Goal: Task Accomplishment & Management: Use online tool/utility

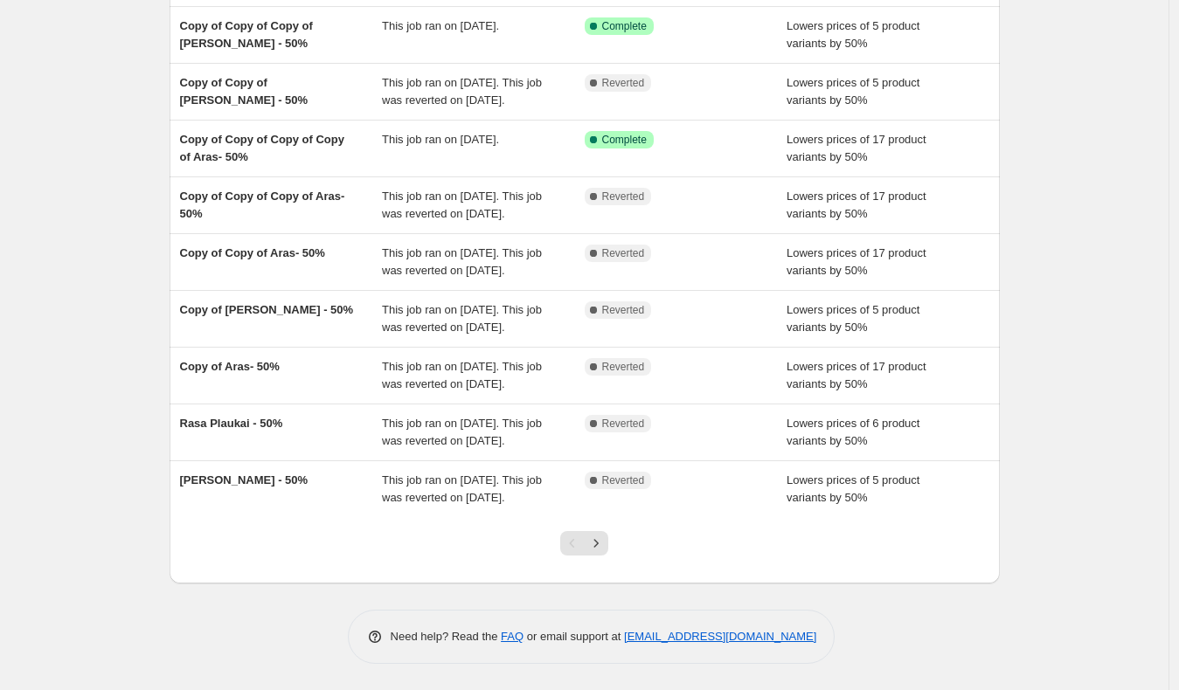
scroll to position [326, 0]
click at [613, 543] on div at bounding box center [584, 550] width 71 height 66
click at [608, 543] on button "Next" at bounding box center [596, 543] width 24 height 24
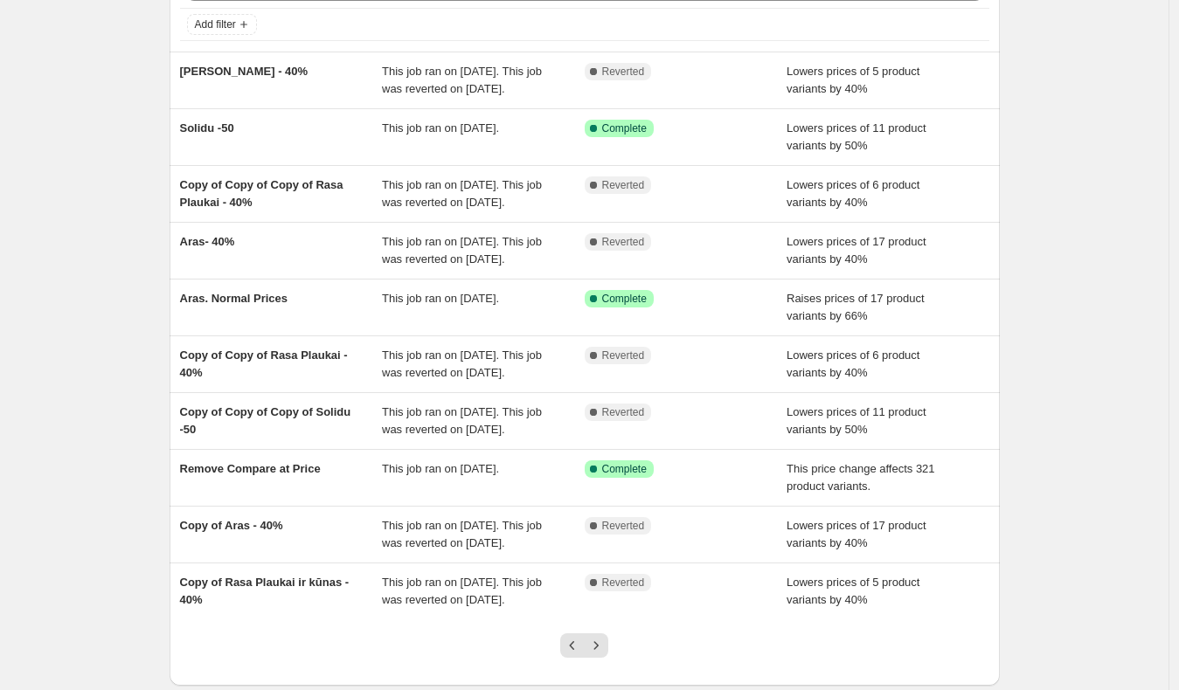
scroll to position [108, 0]
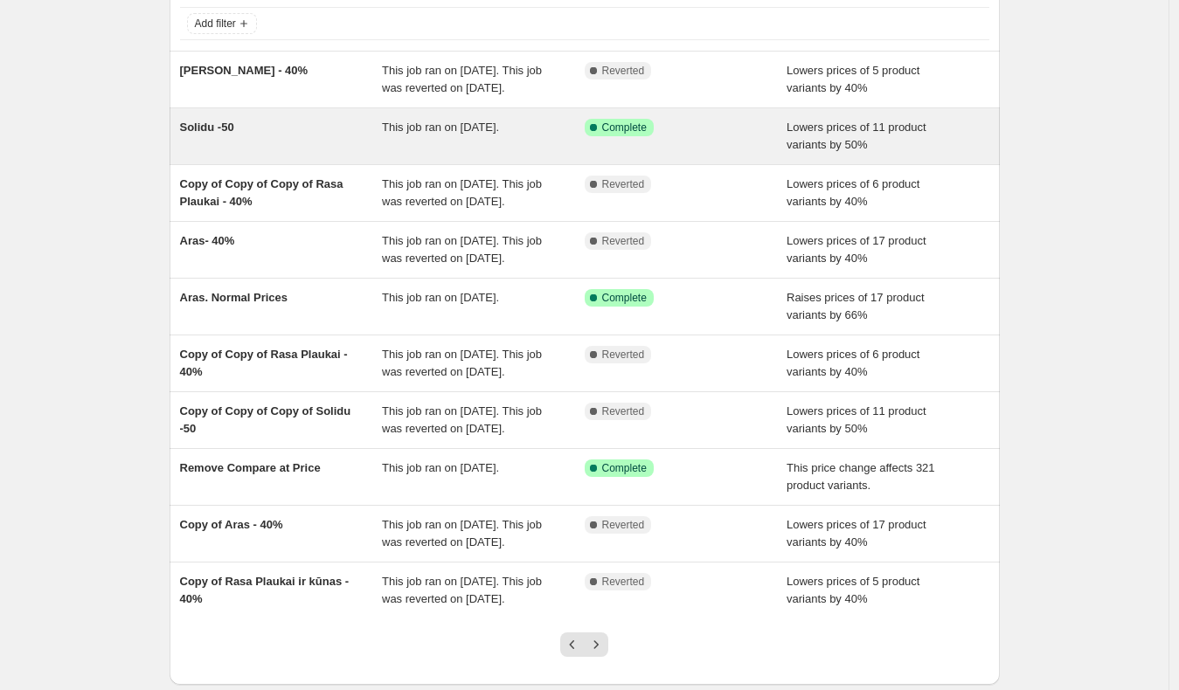
click at [220, 133] on div "Solidu -50 This job ran on [DATE]. Success Complete Complete Lowers prices of 1…" at bounding box center [585, 136] width 830 height 56
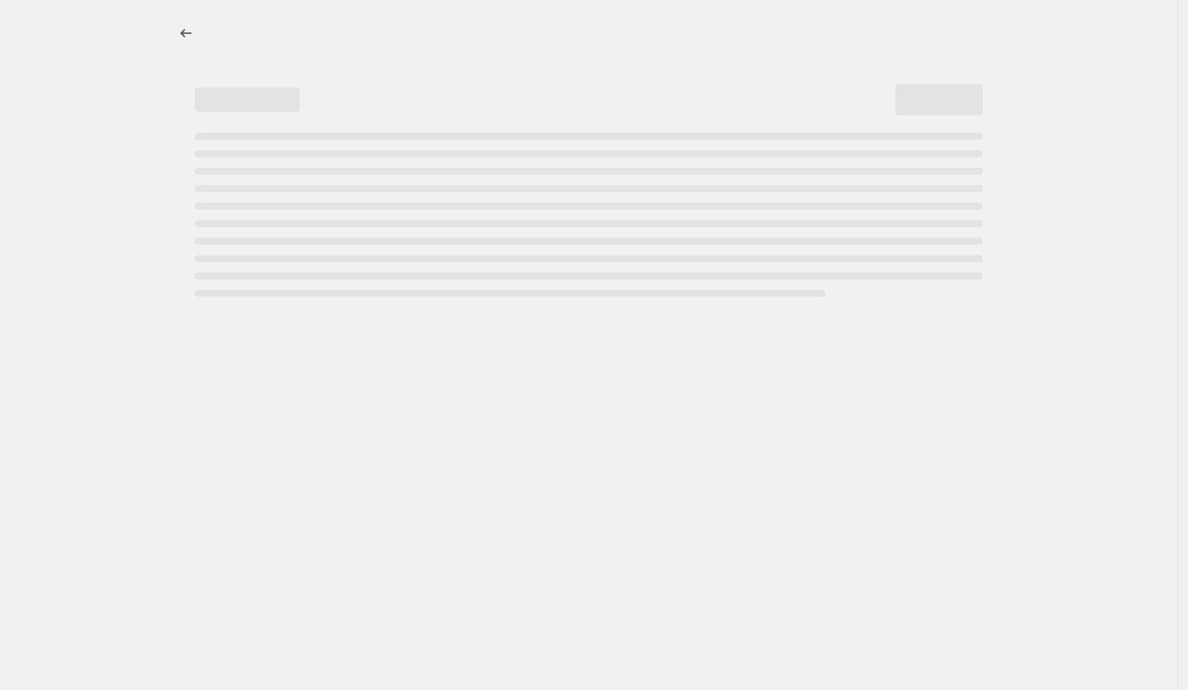
select select "percentage"
select select "no_change"
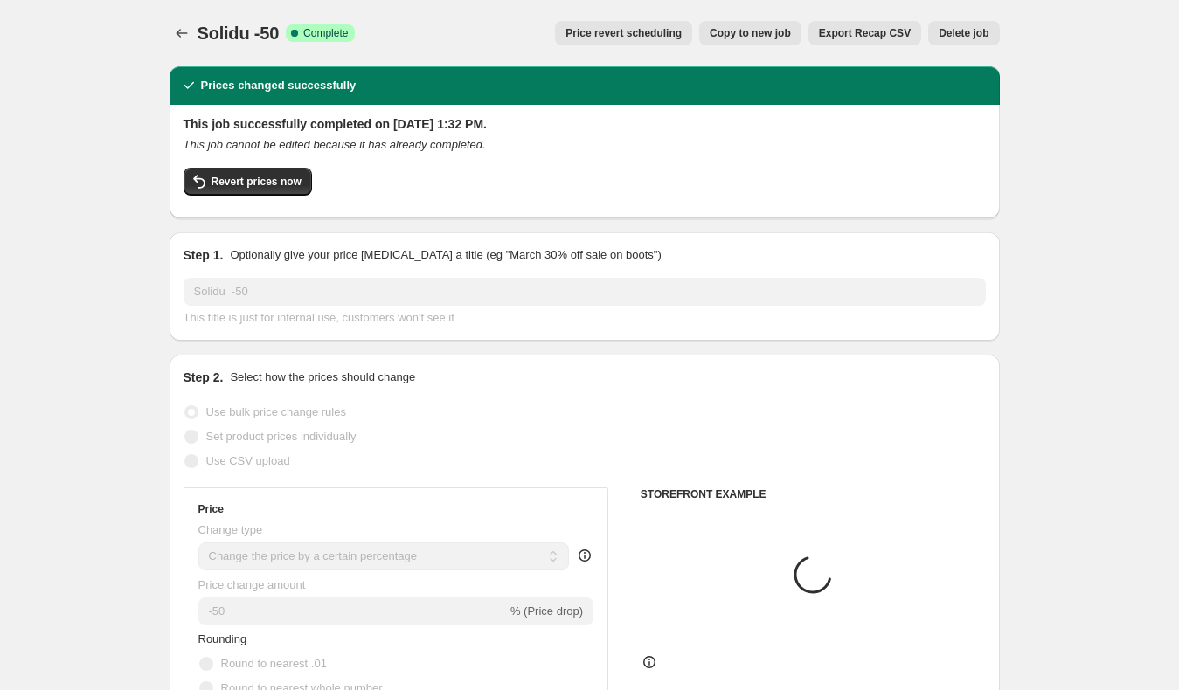
select select "vendor"
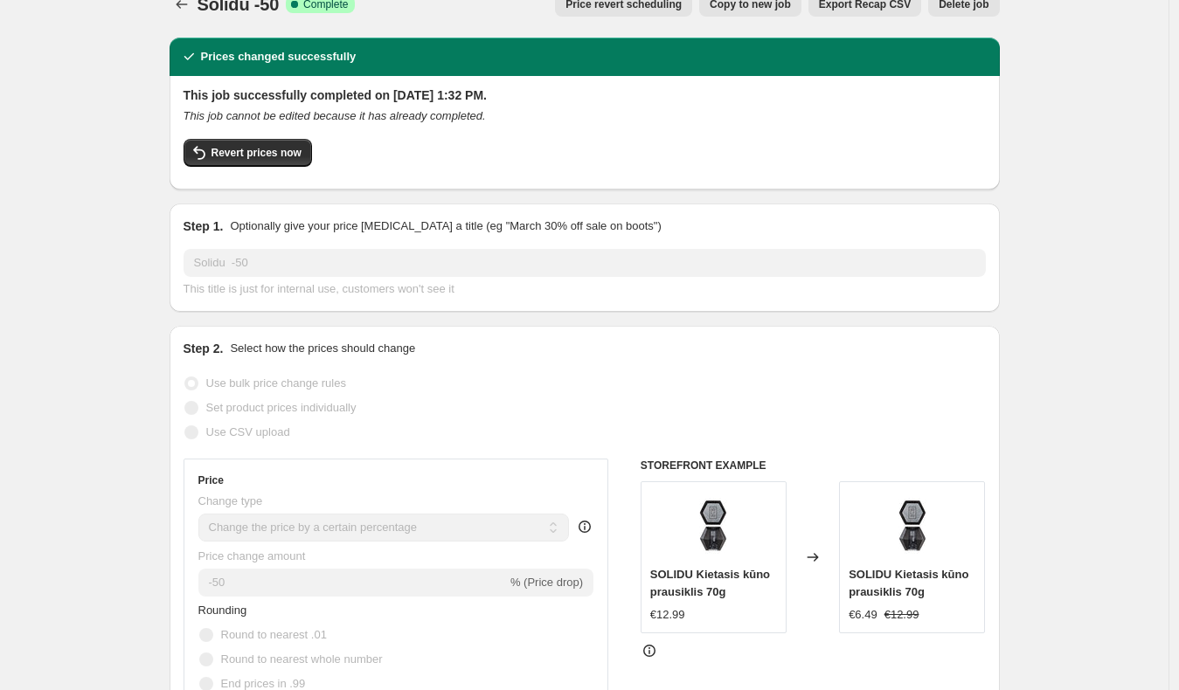
scroll to position [16, 0]
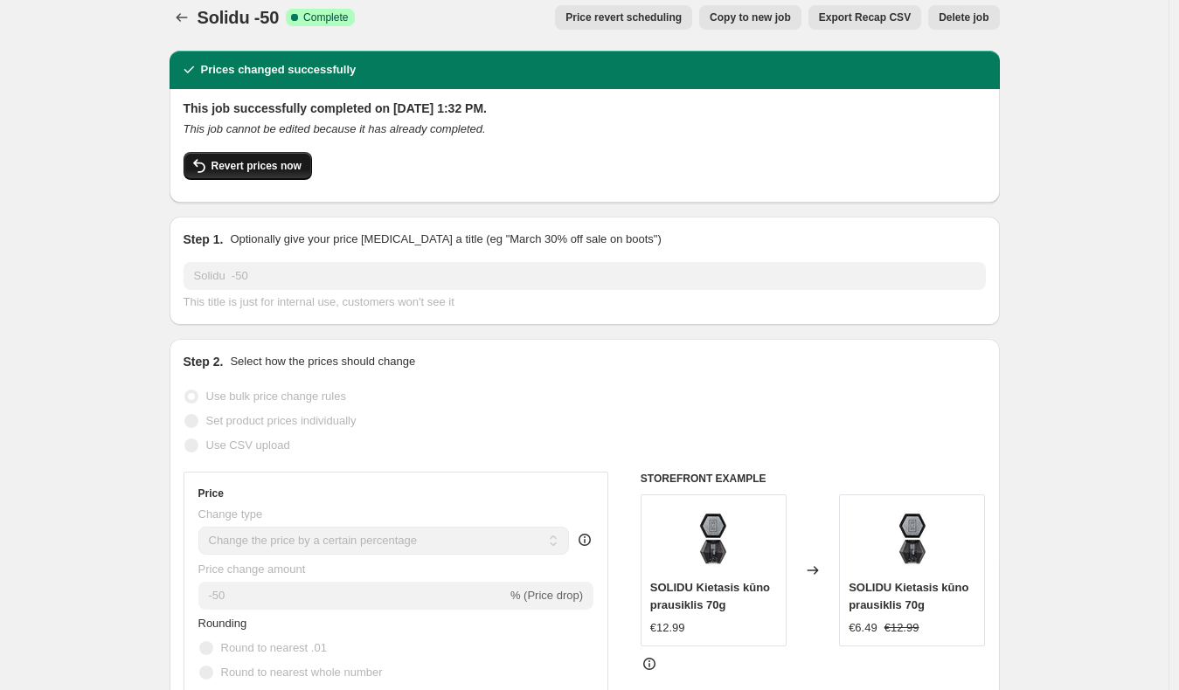
click at [272, 165] on span "Revert prices now" at bounding box center [256, 166] width 90 height 14
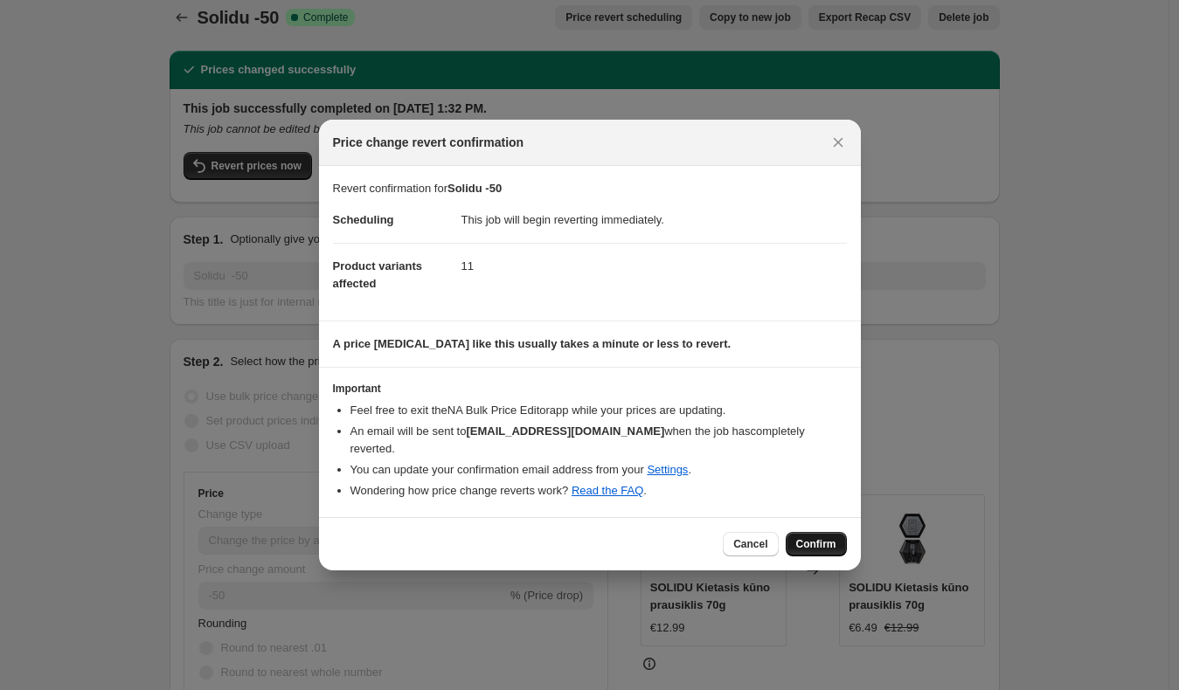
click at [815, 537] on span "Confirm" at bounding box center [816, 544] width 40 height 14
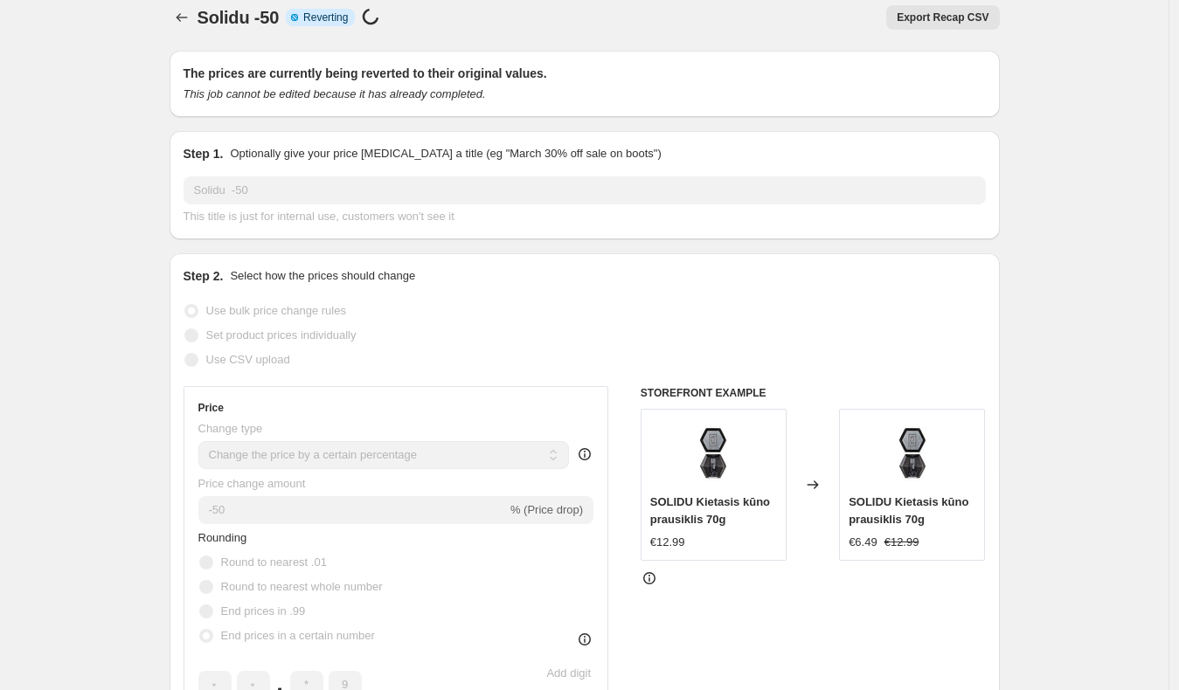
select select "percentage"
select select "no_change"
select select "vendor"
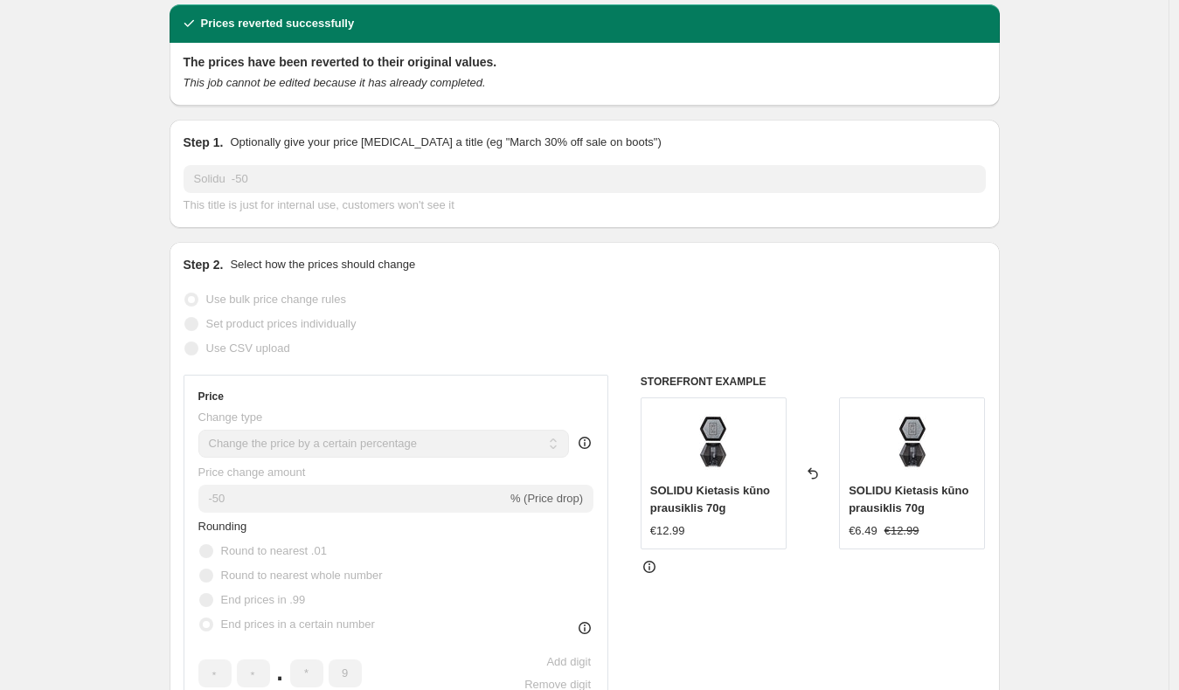
scroll to position [0, 0]
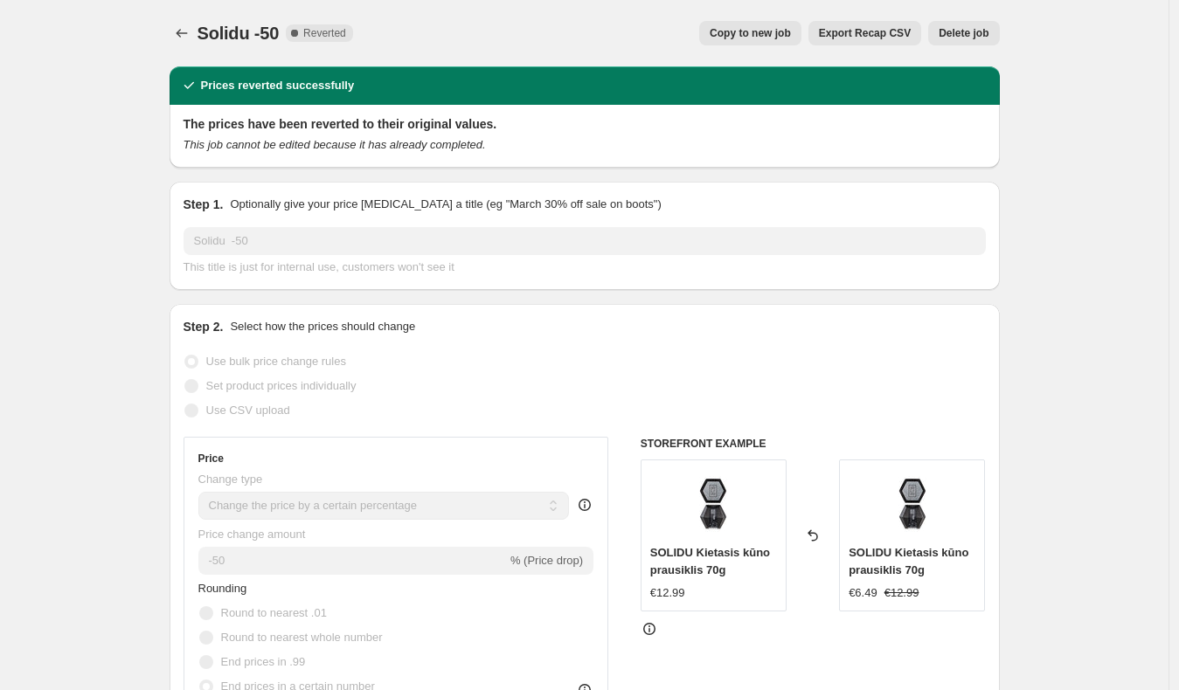
click at [766, 29] on span "Copy to new job" at bounding box center [750, 33] width 81 height 14
select select "percentage"
select select "no_change"
select select "vendor"
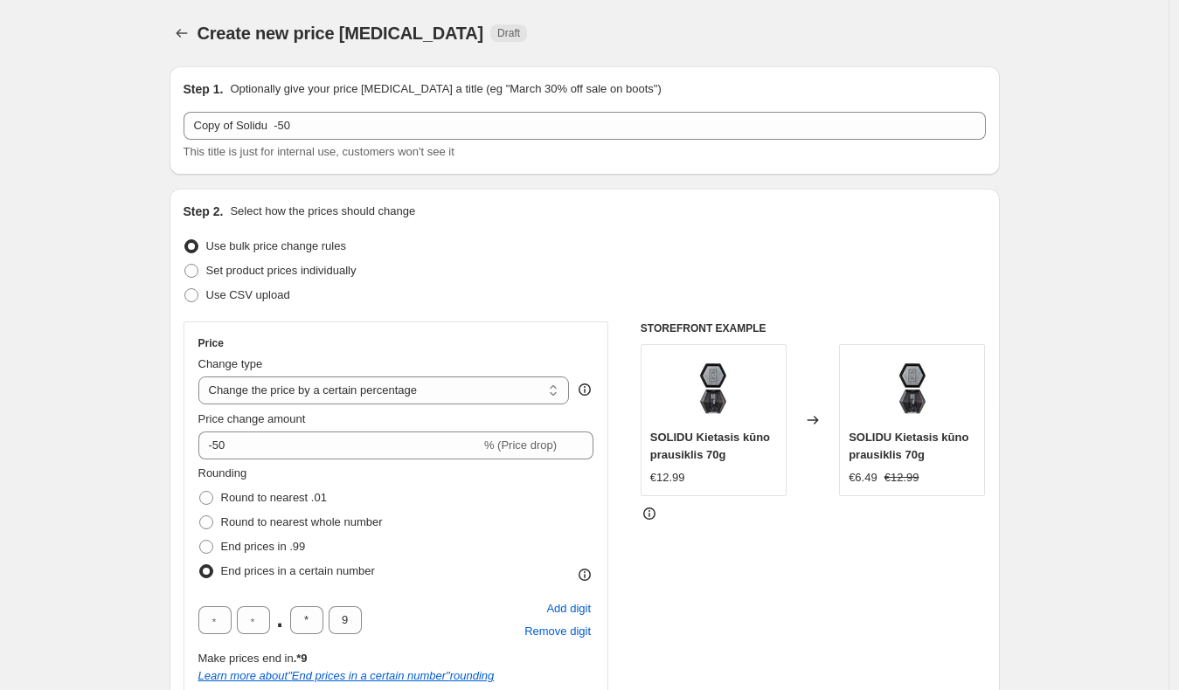
scroll to position [47, 0]
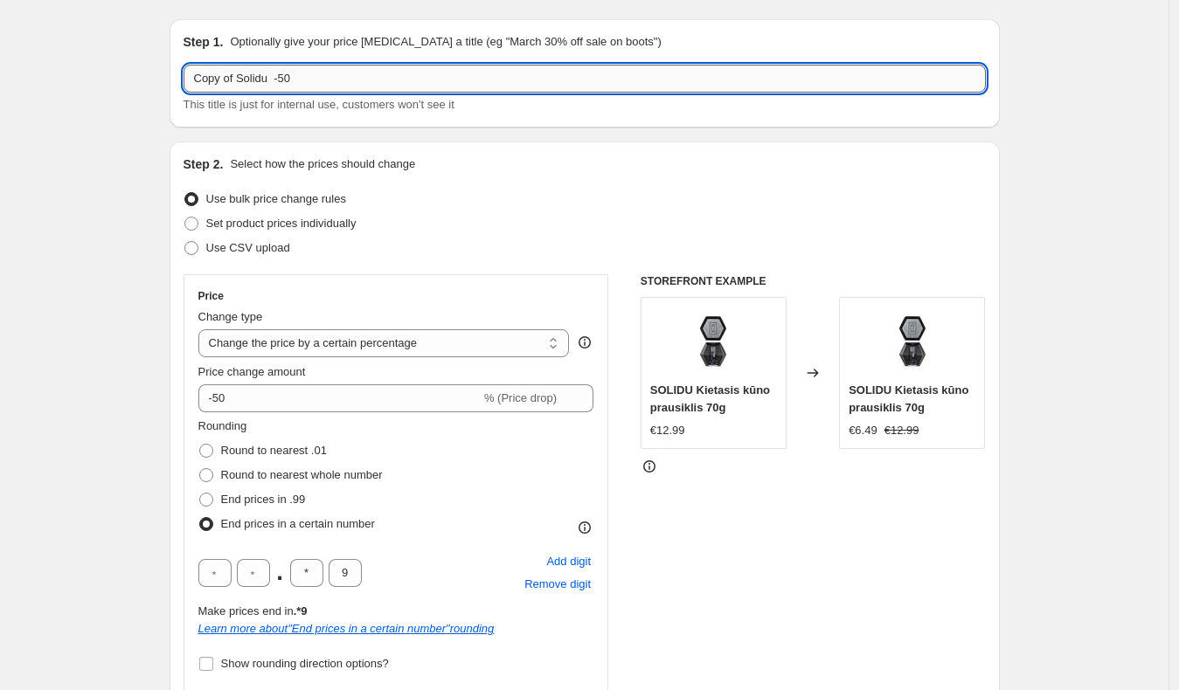
click at [289, 77] on input "Copy of Solidu -50" at bounding box center [584, 79] width 802 height 28
type input "Copy of Solidu -60"
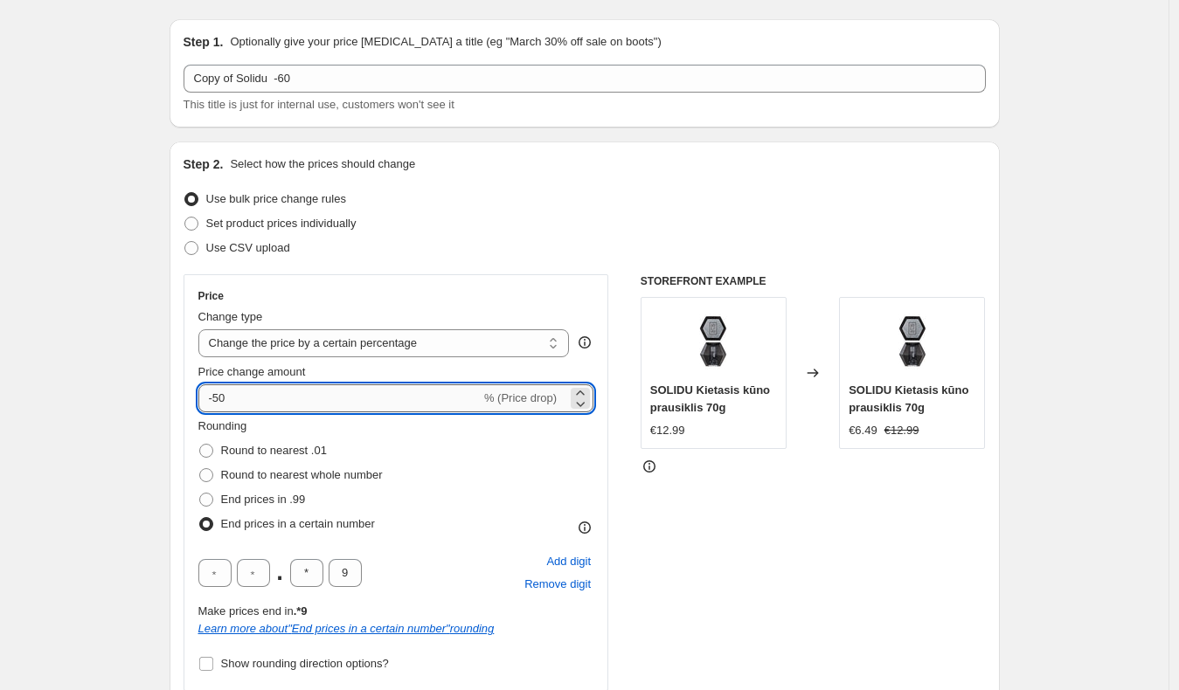
click at [229, 392] on input "-50" at bounding box center [339, 398] width 282 height 28
type input "-60"
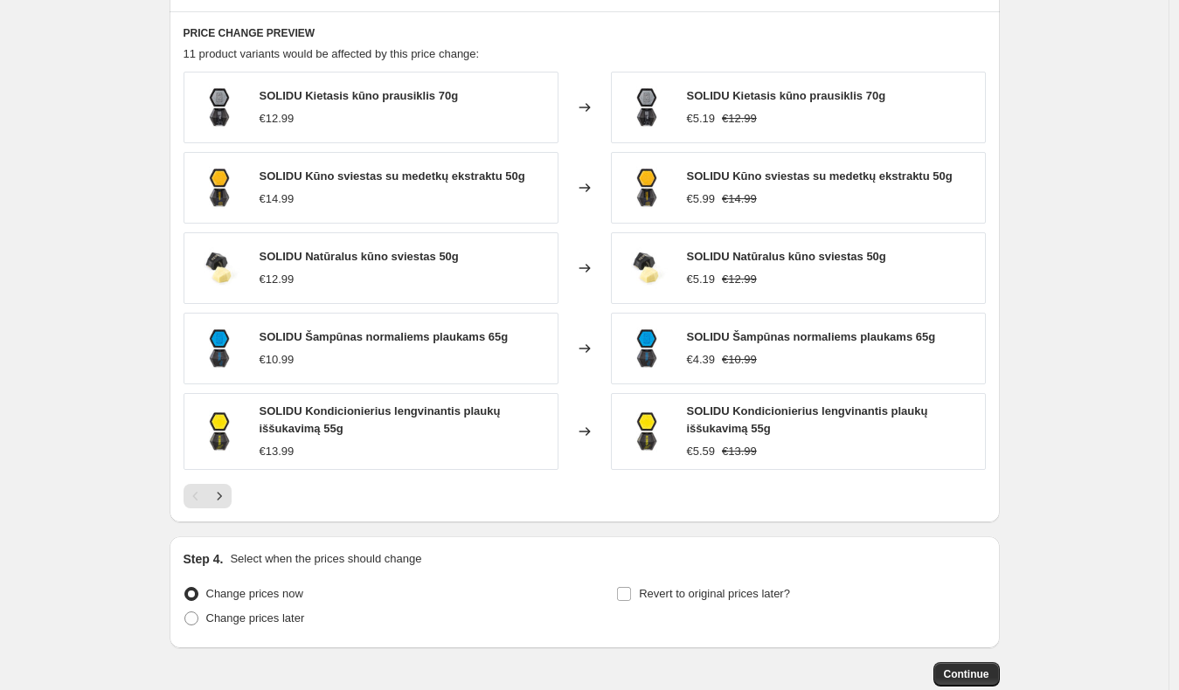
scroll to position [1353, 0]
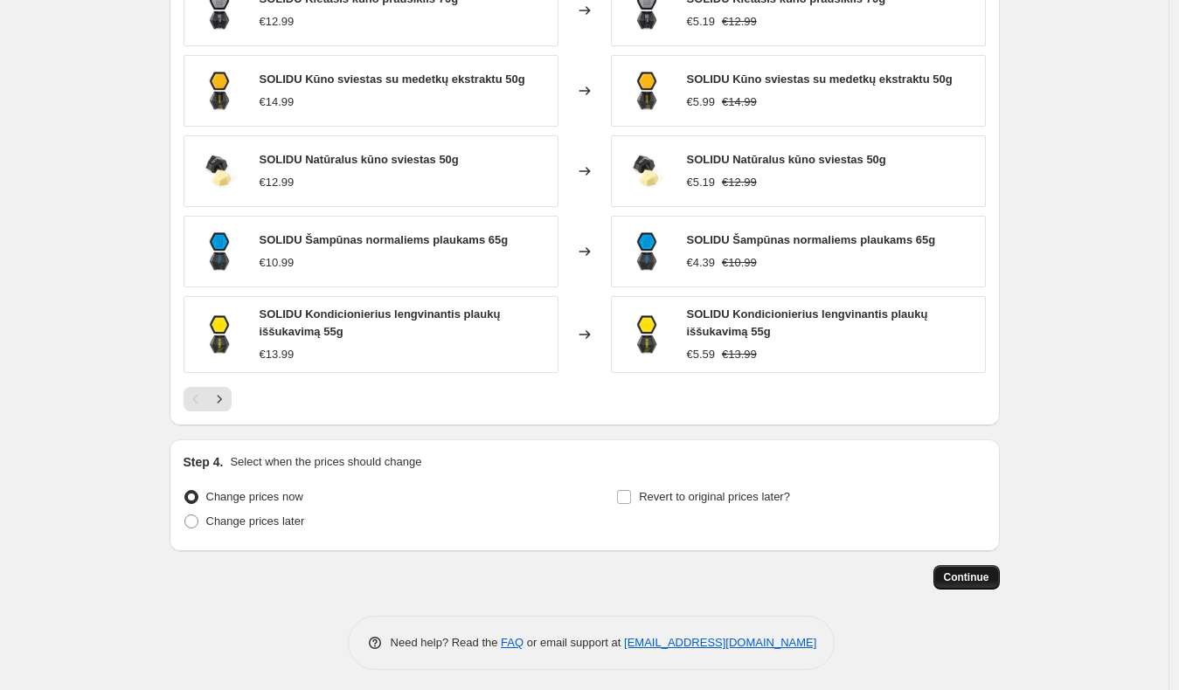
click at [962, 571] on span "Continue" at bounding box center [966, 578] width 45 height 14
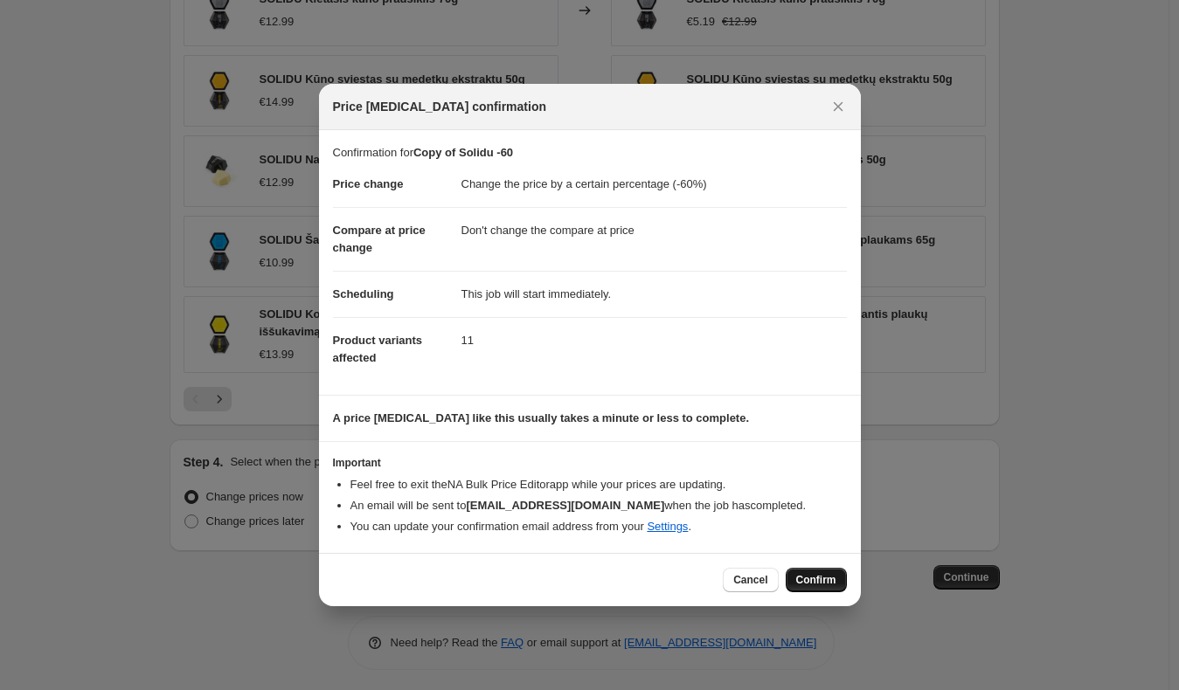
click at [833, 580] on span "Confirm" at bounding box center [816, 580] width 40 height 14
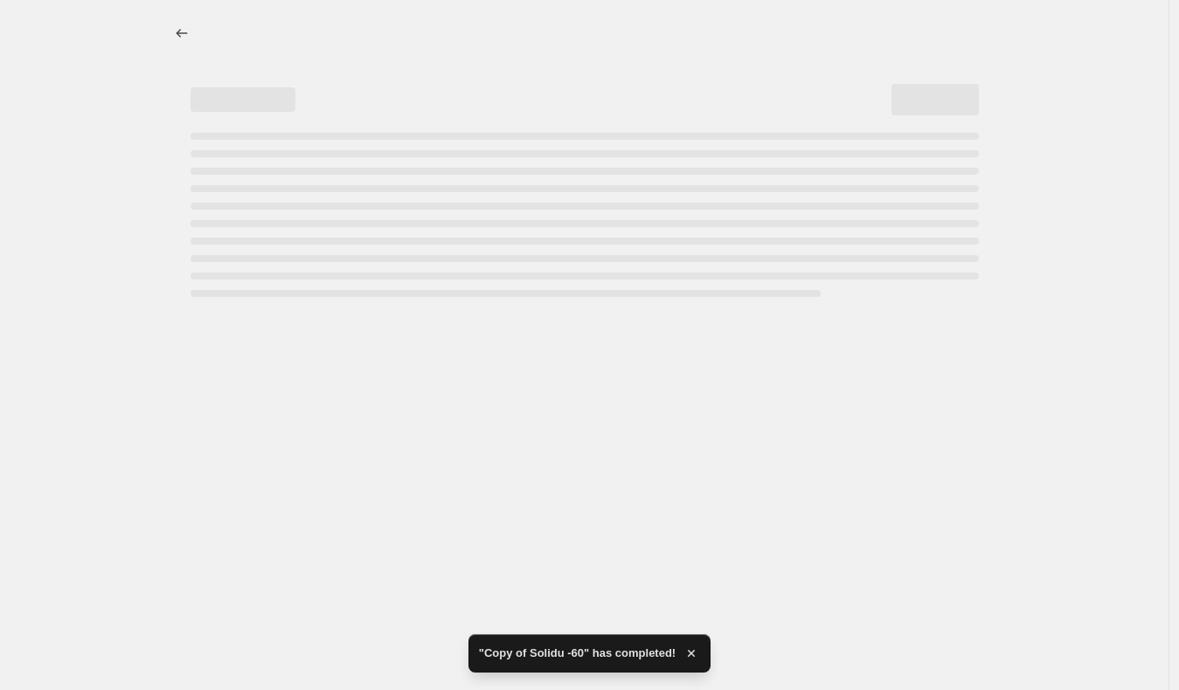
select select "percentage"
select select "no_change"
select select "vendor"
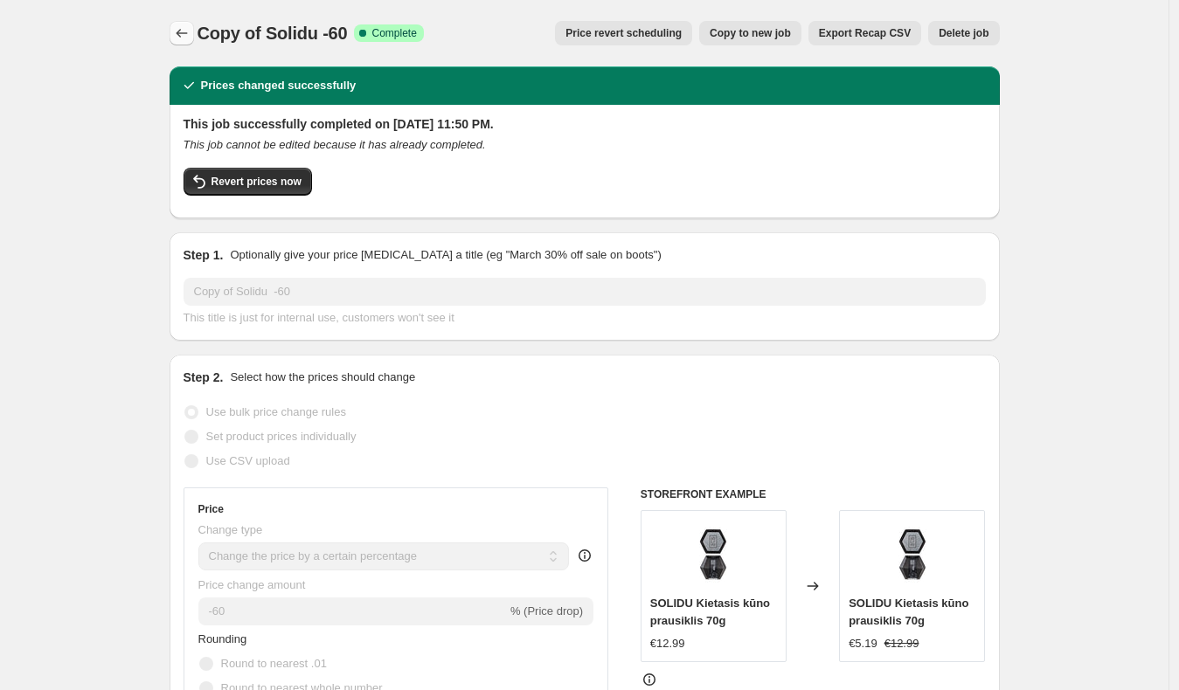
click at [194, 40] on button "Price change jobs" at bounding box center [182, 33] width 24 height 24
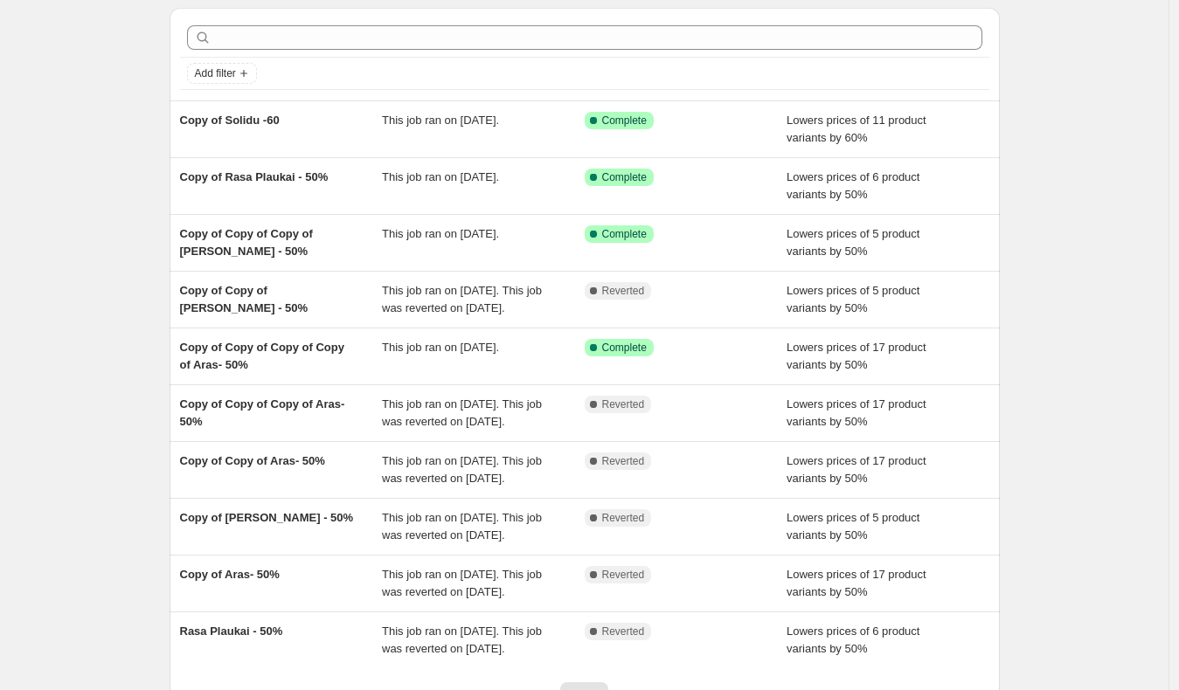
scroll to position [308, 0]
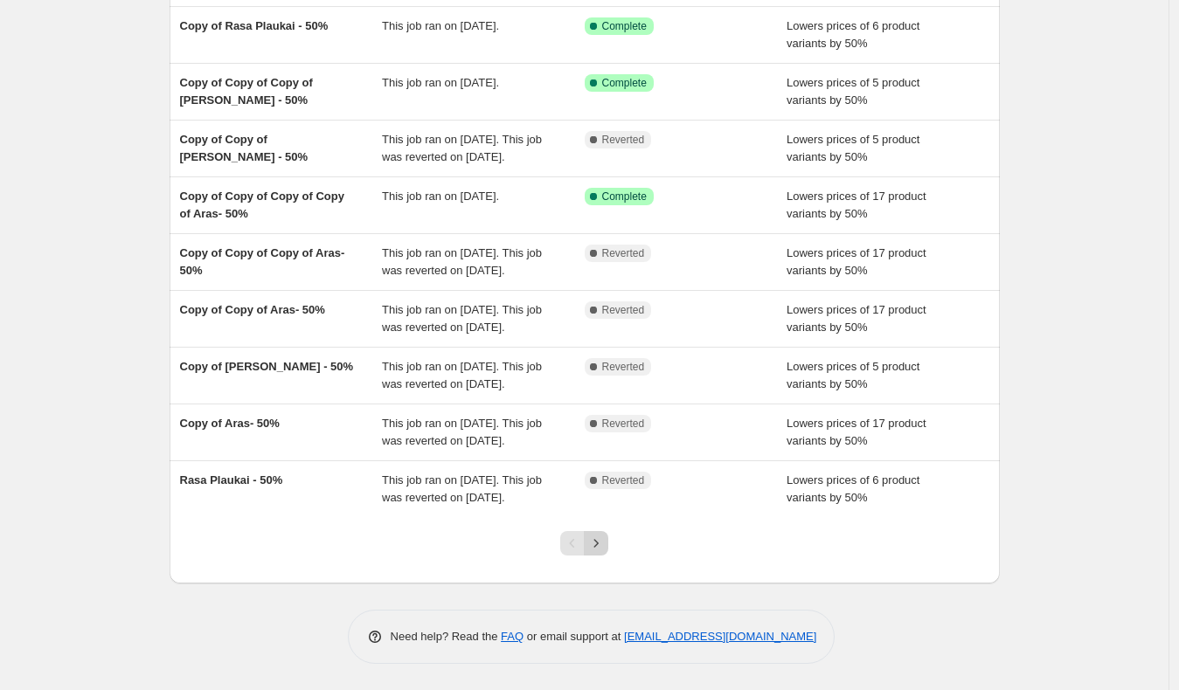
click at [594, 552] on icon "Next" at bounding box center [595, 543] width 17 height 17
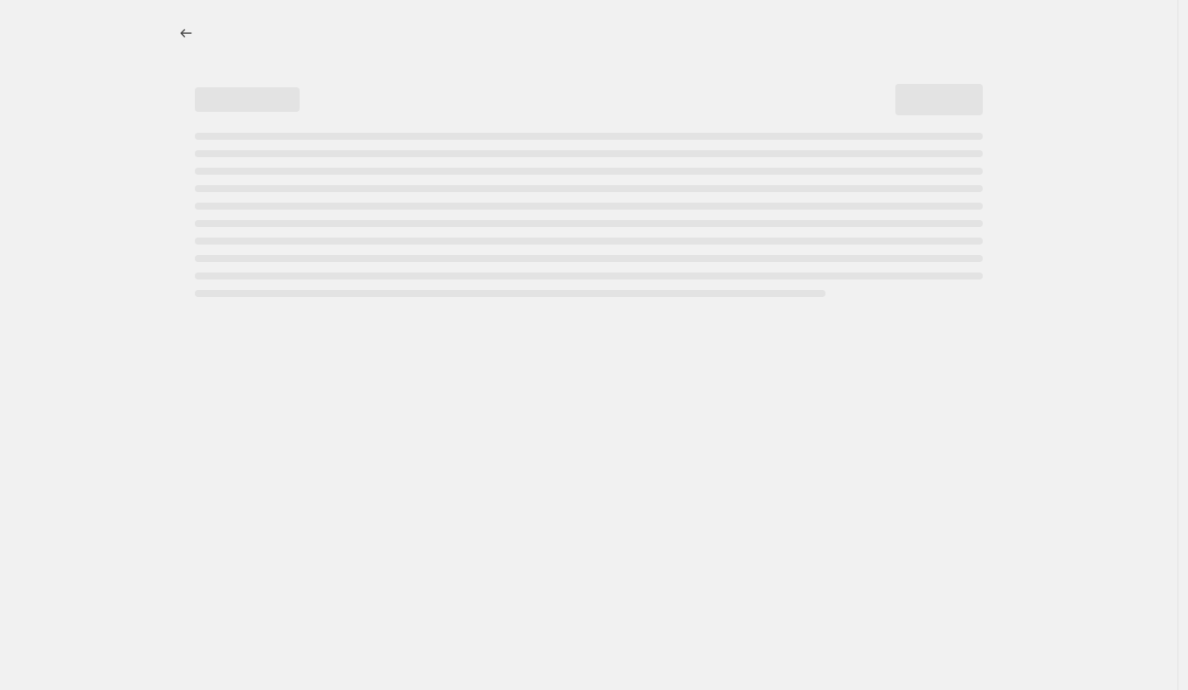
select select "percentage"
select select "no_change"
select select "vendor"
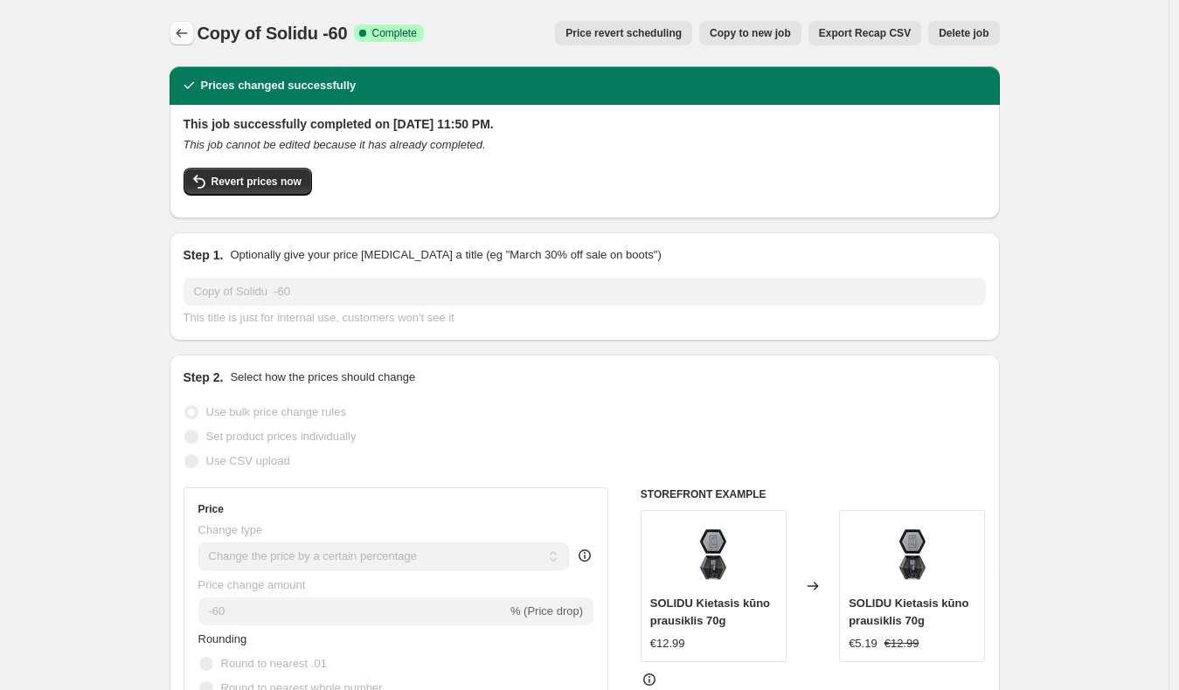
click at [190, 33] on icon "Price change jobs" at bounding box center [181, 32] width 17 height 17
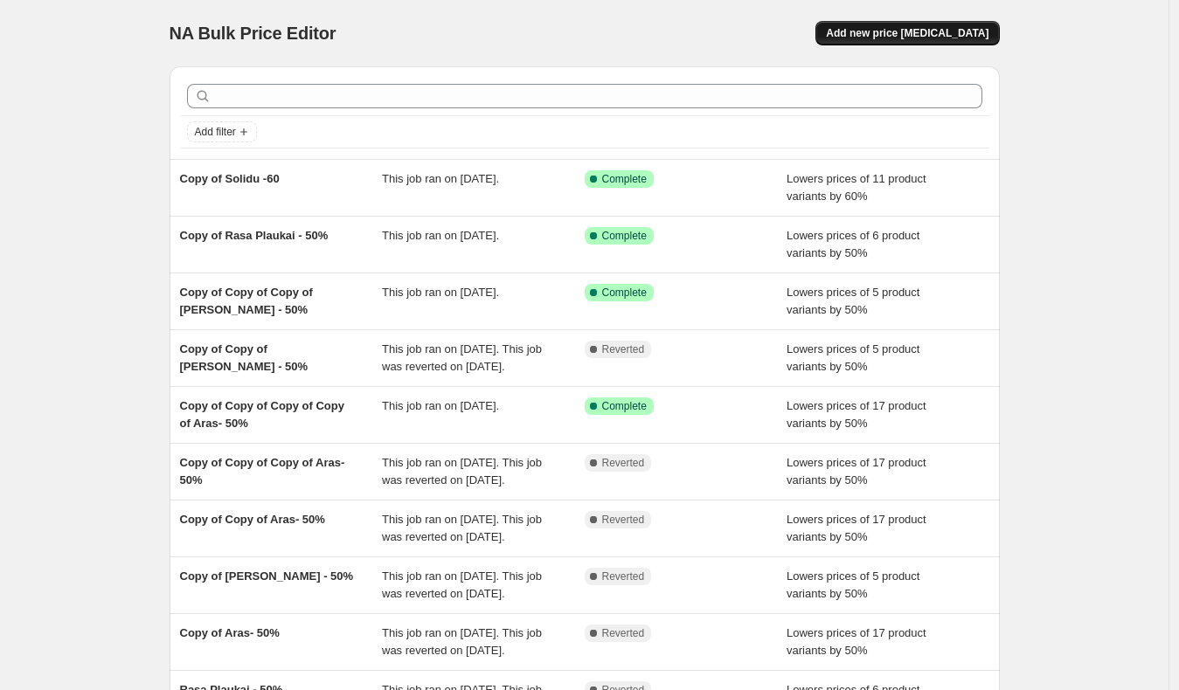
click at [914, 29] on span "Add new price [MEDICAL_DATA]" at bounding box center [907, 33] width 163 height 14
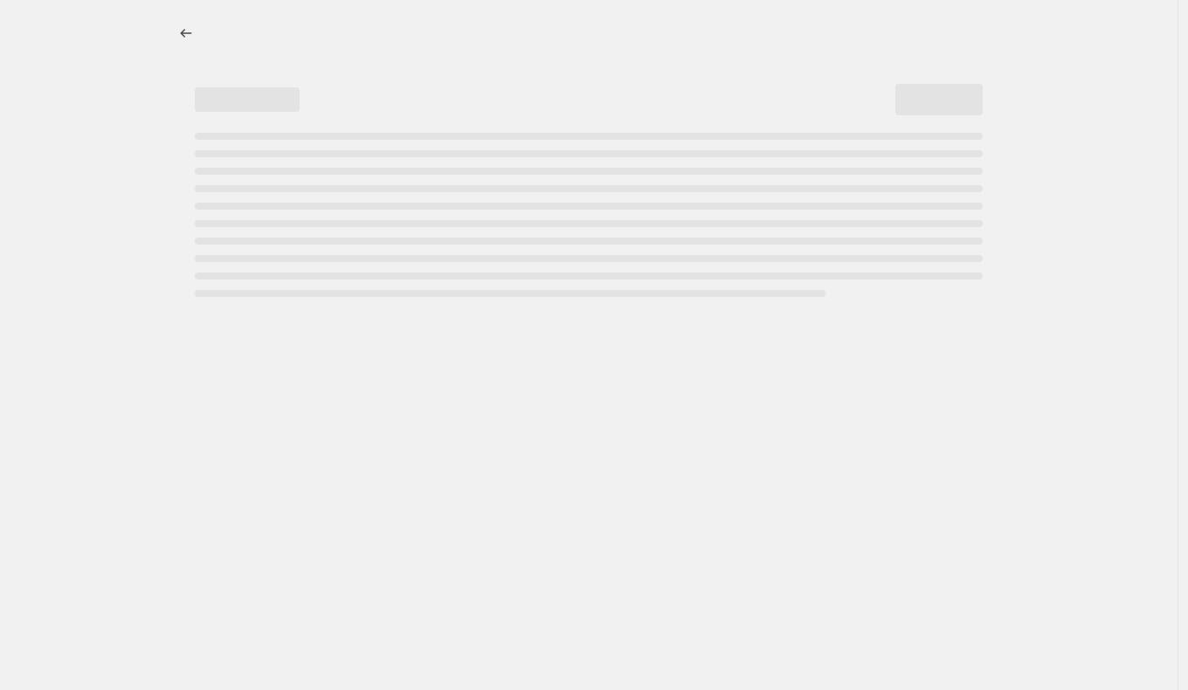
select select "percentage"
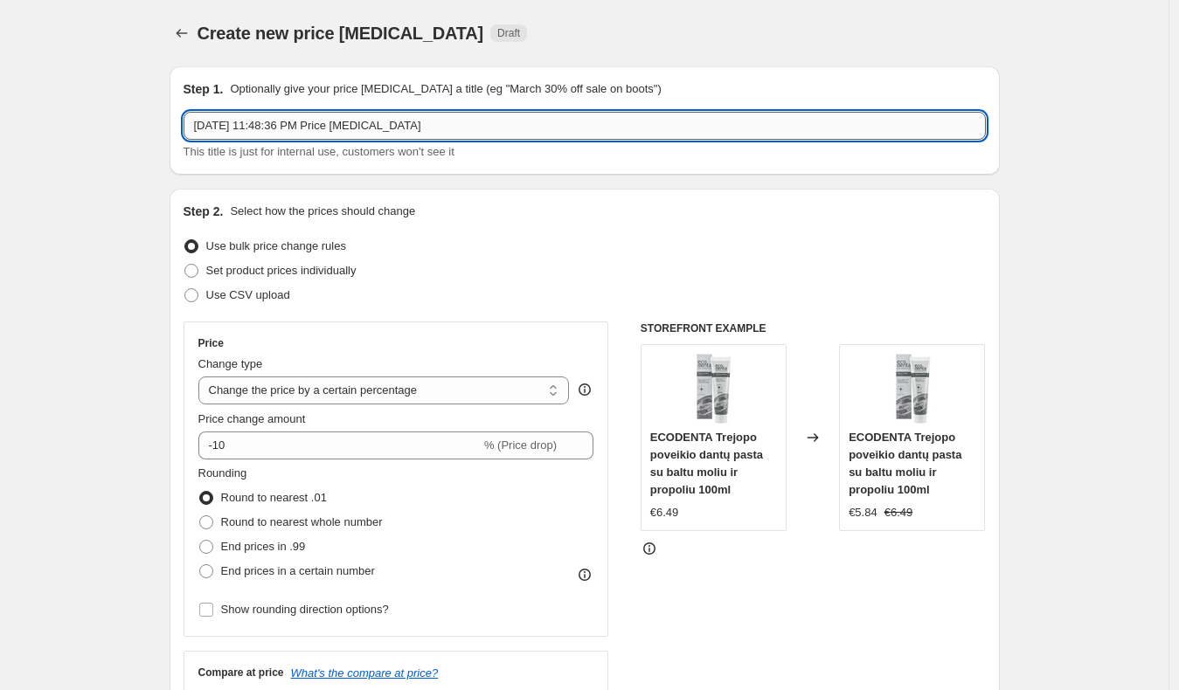
click at [412, 136] on input "[DATE] 11:48:36 PM Price [MEDICAL_DATA]" at bounding box center [584, 126] width 802 height 28
type input "BEATOS LINIJA -60%"
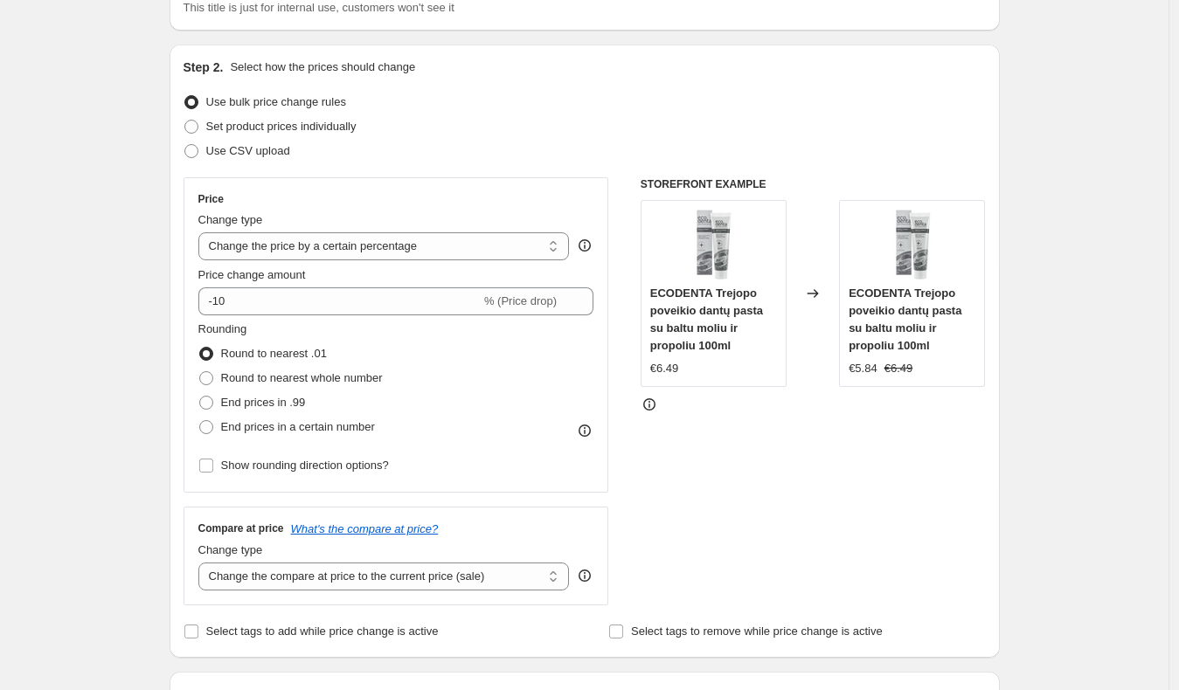
scroll to position [145, 0]
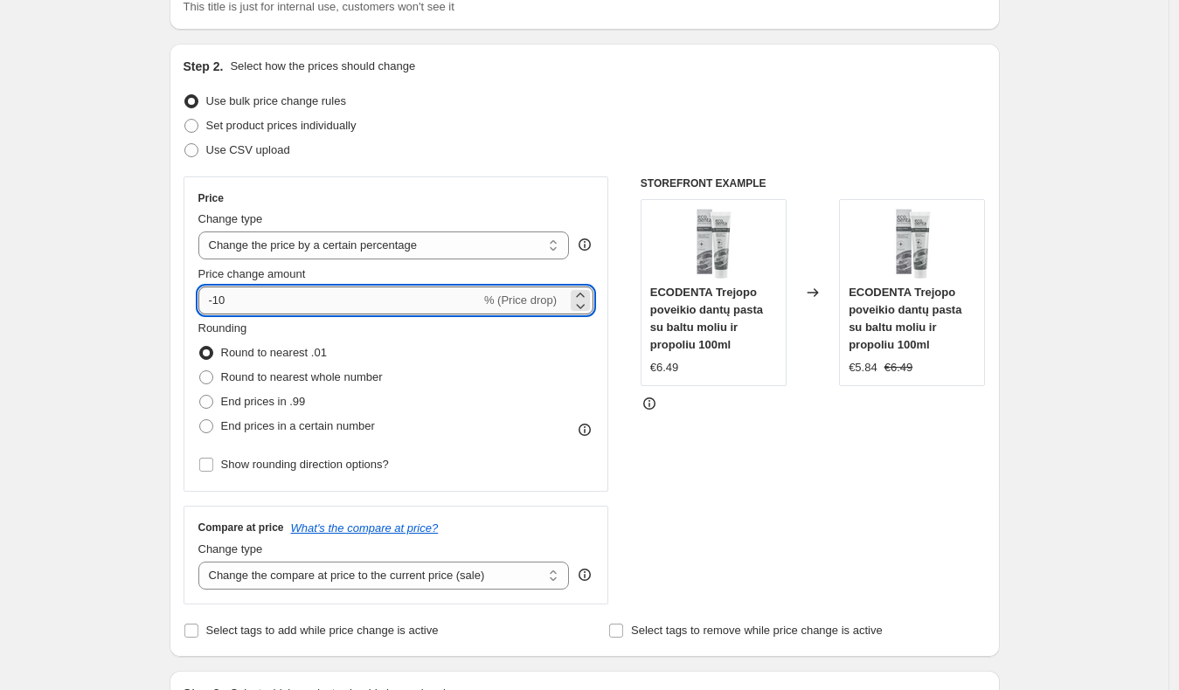
click at [233, 305] on input "-10" at bounding box center [339, 301] width 282 height 28
type input "-1"
click at [233, 305] on input "Price change amount" at bounding box center [370, 301] width 345 height 28
type input "-60"
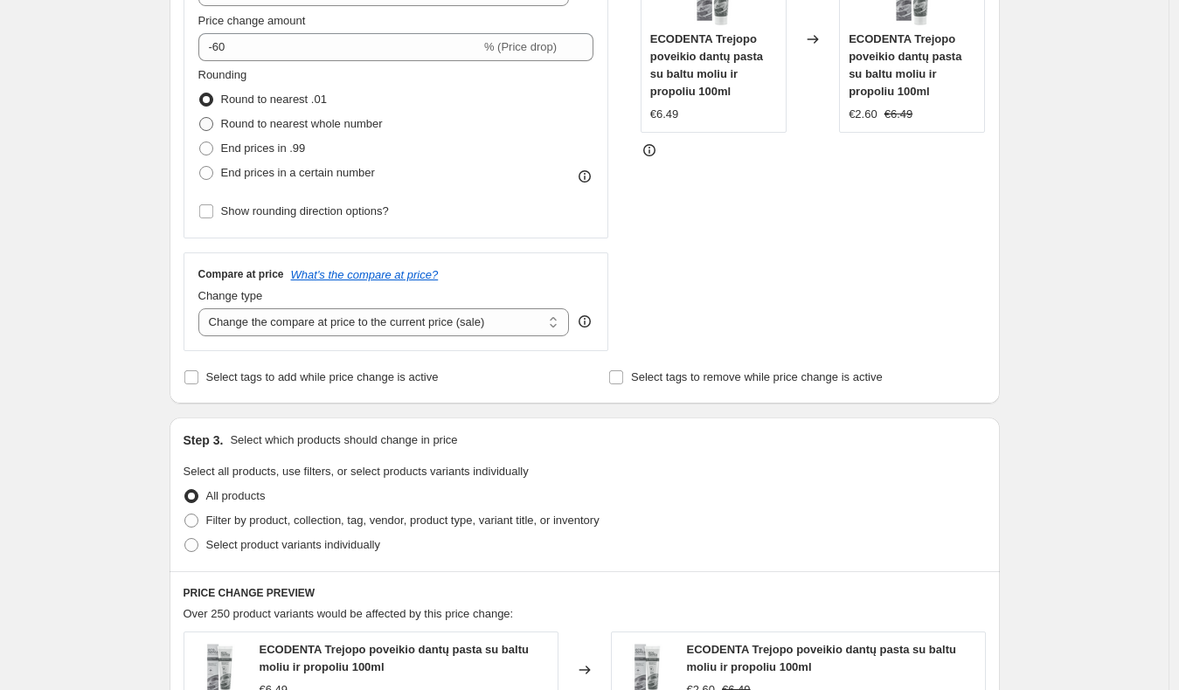
scroll to position [399, 0]
click at [314, 309] on select "Change the compare at price to the current price (sale) Change the compare at p…" at bounding box center [383, 322] width 371 height 28
click at [241, 208] on span "Show rounding direction options?" at bounding box center [305, 210] width 168 height 13
click at [213, 208] on input "Show rounding direction options?" at bounding box center [206, 211] width 14 height 14
checkbox input "true"
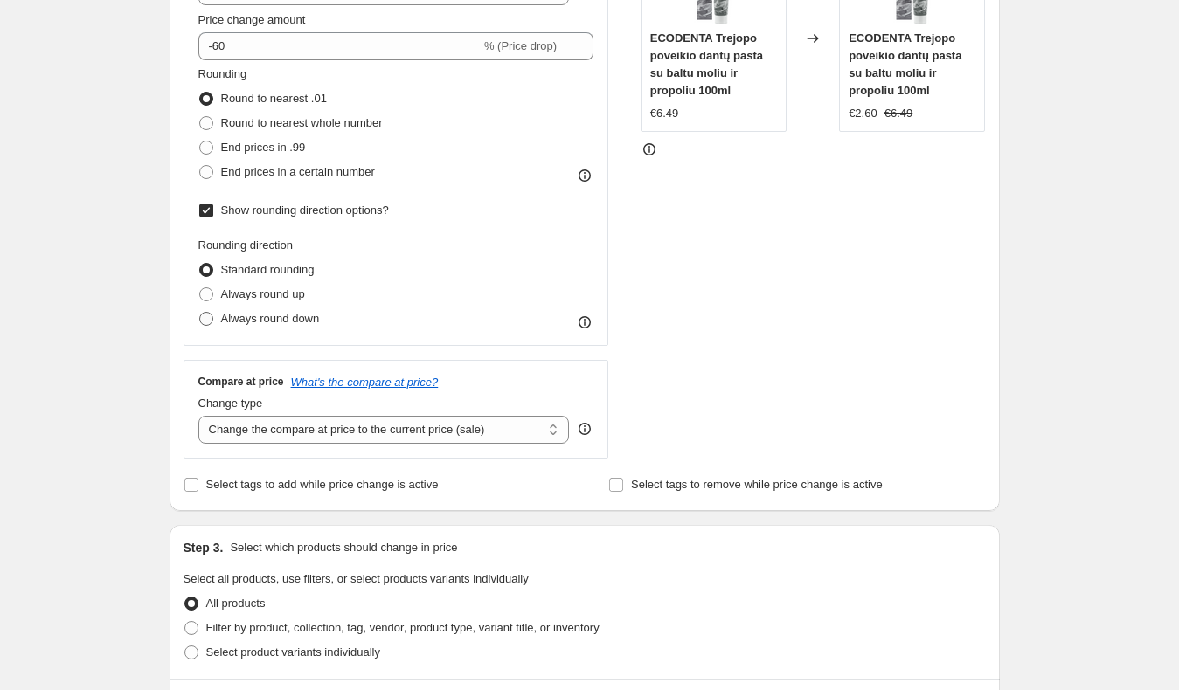
click at [299, 324] on span "Always round down" at bounding box center [270, 318] width 99 height 13
click at [200, 313] on input "Always round down" at bounding box center [199, 312] width 1 height 1
radio input "true"
click at [135, 384] on div "Create new price [MEDICAL_DATA]. This page is ready Create new price [MEDICAL_D…" at bounding box center [584, 537] width 1168 height 1872
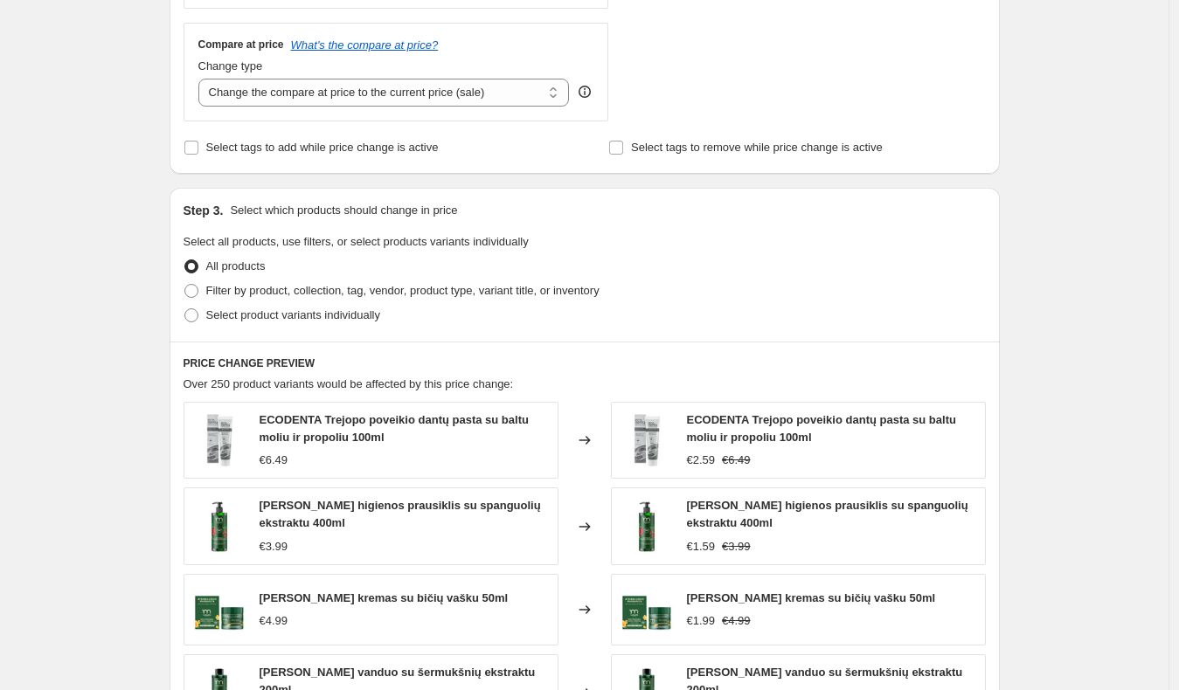
scroll to position [737, 0]
click at [344, 288] on span "Filter by product, collection, tag, vendor, product type, variant title, or inv…" at bounding box center [402, 289] width 393 height 13
click at [185, 284] on input "Filter by product, collection, tag, vendor, product type, variant title, or inv…" at bounding box center [184, 283] width 1 height 1
radio input "true"
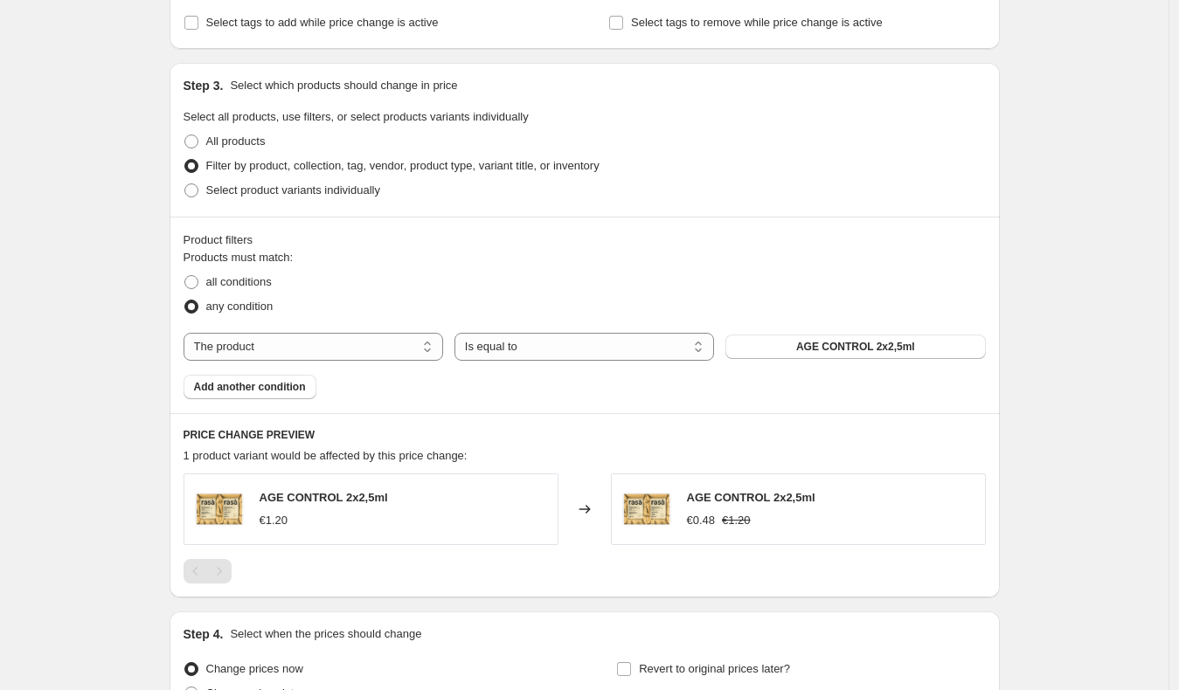
scroll to position [862, 0]
click at [235, 134] on span "All products" at bounding box center [235, 140] width 59 height 13
click at [185, 134] on input "All products" at bounding box center [184, 134] width 1 height 1
radio input "true"
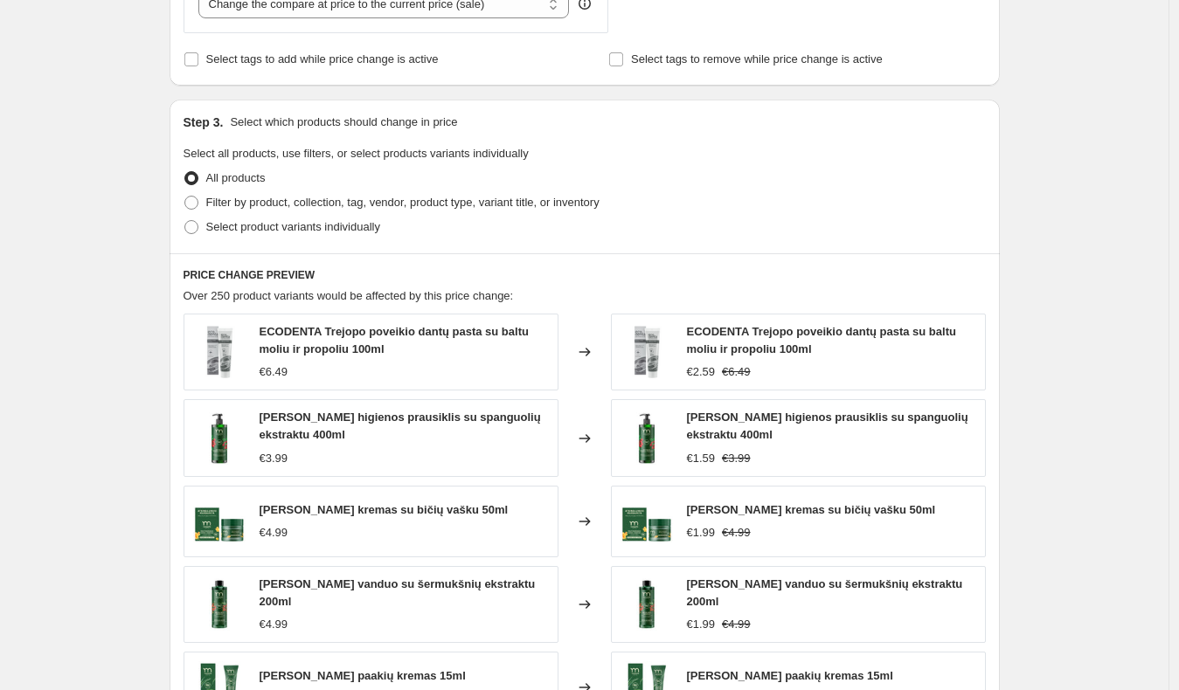
scroll to position [824, 0]
click at [300, 204] on span "Filter by product, collection, tag, vendor, product type, variant title, or inv…" at bounding box center [402, 203] width 393 height 13
click at [185, 197] on input "Filter by product, collection, tag, vendor, product type, variant title, or inv…" at bounding box center [184, 197] width 1 height 1
radio input "true"
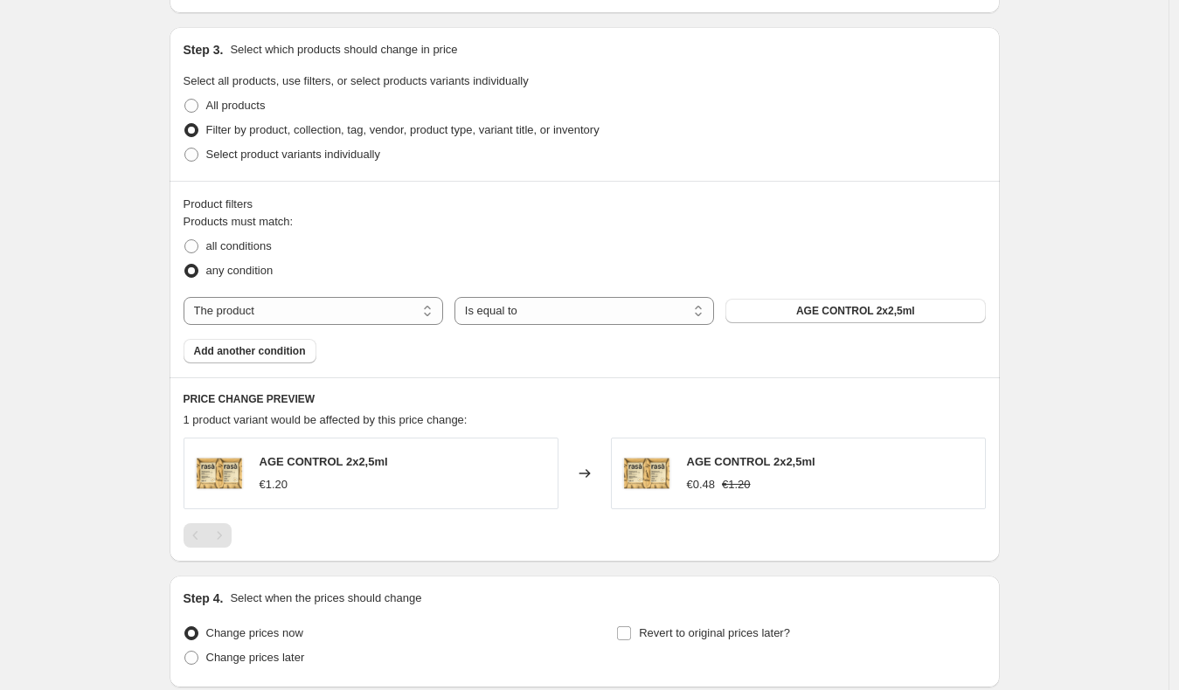
scroll to position [901, 0]
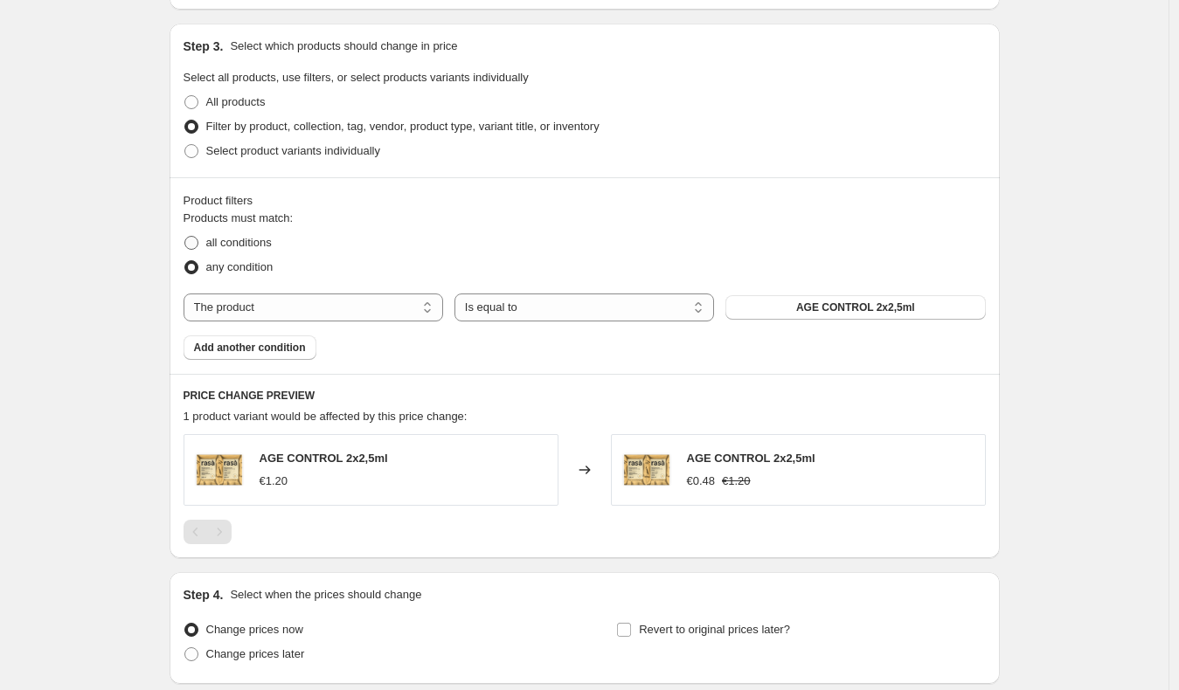
click at [263, 241] on span "all conditions" at bounding box center [239, 242] width 66 height 13
click at [185, 237] on input "all conditions" at bounding box center [184, 236] width 1 height 1
radio input "true"
click at [779, 310] on button "AGE CONTROL 2x2,5ml" at bounding box center [855, 307] width 260 height 24
click at [361, 312] on select "The product The product's collection The product's tag The product's vendor The…" at bounding box center [313, 308] width 260 height 28
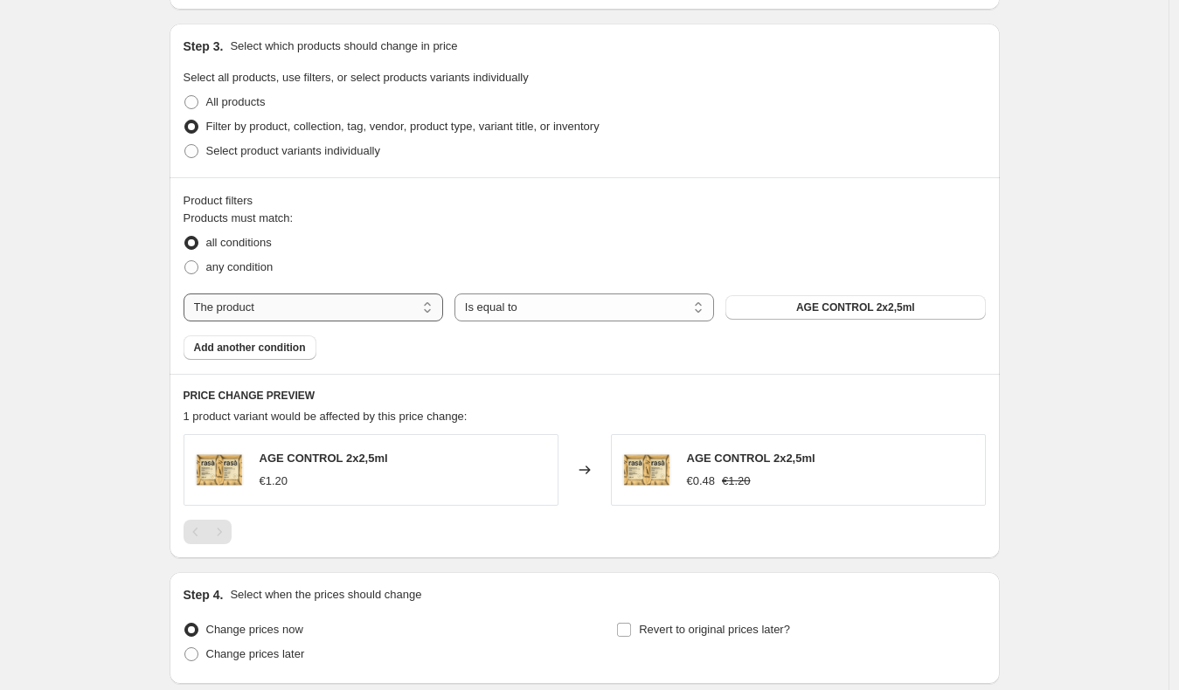
select select "collection"
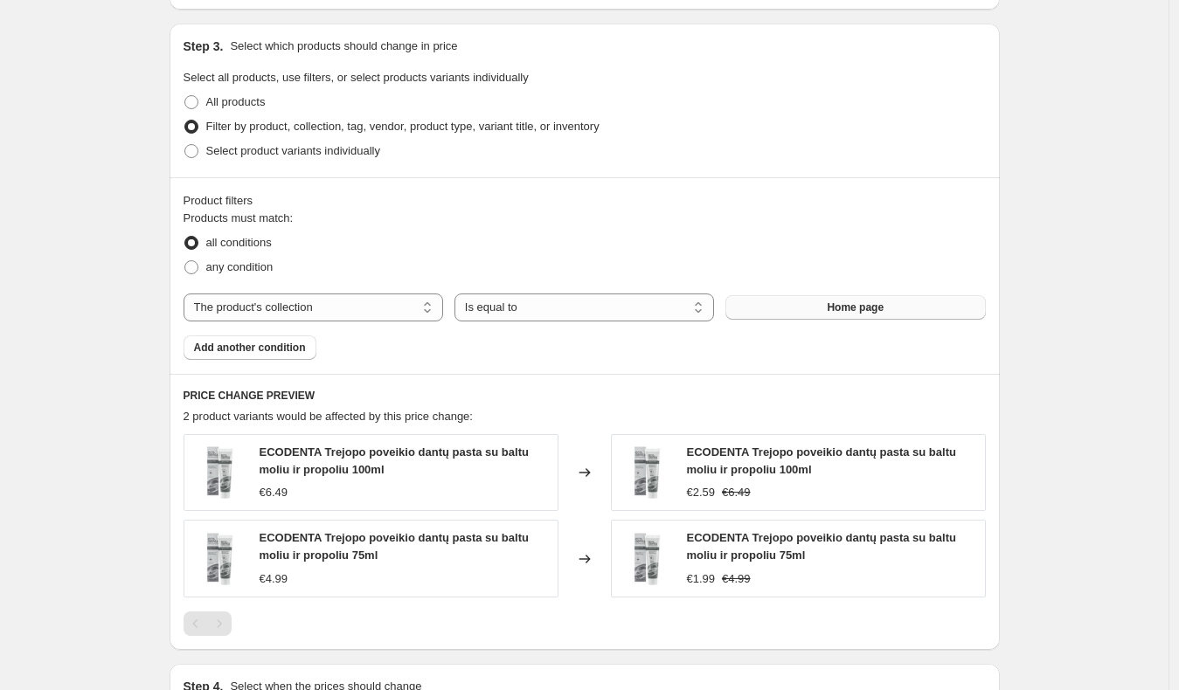
click at [836, 314] on button "Home page" at bounding box center [855, 307] width 260 height 24
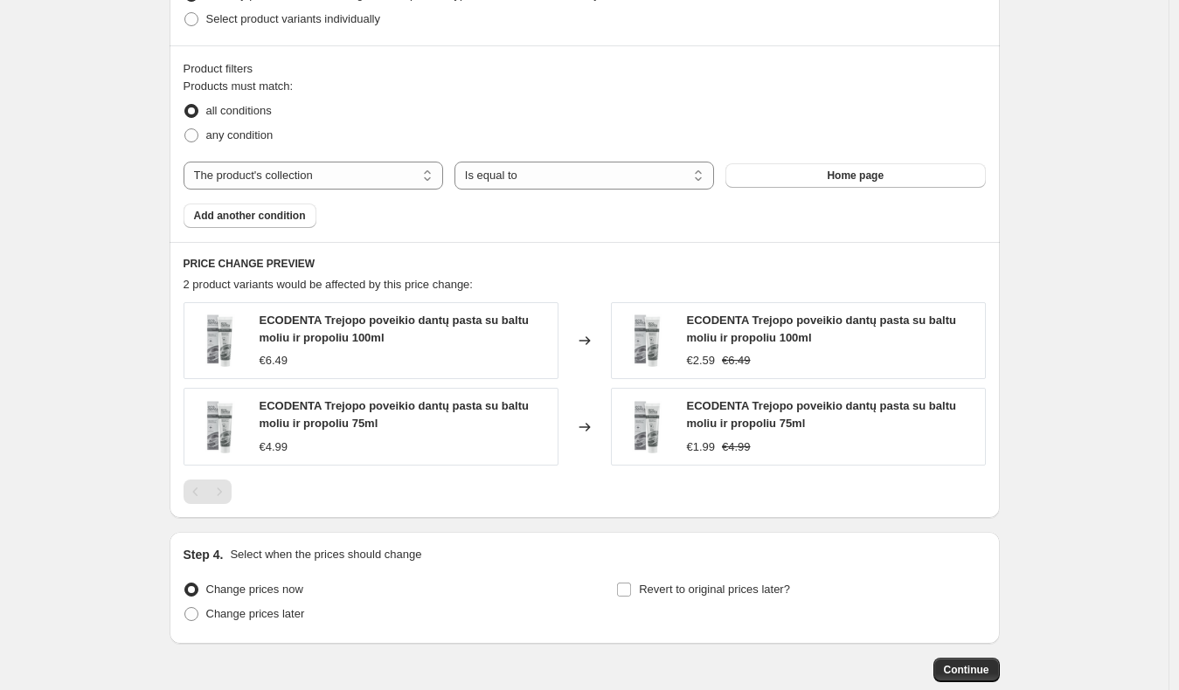
scroll to position [964, 0]
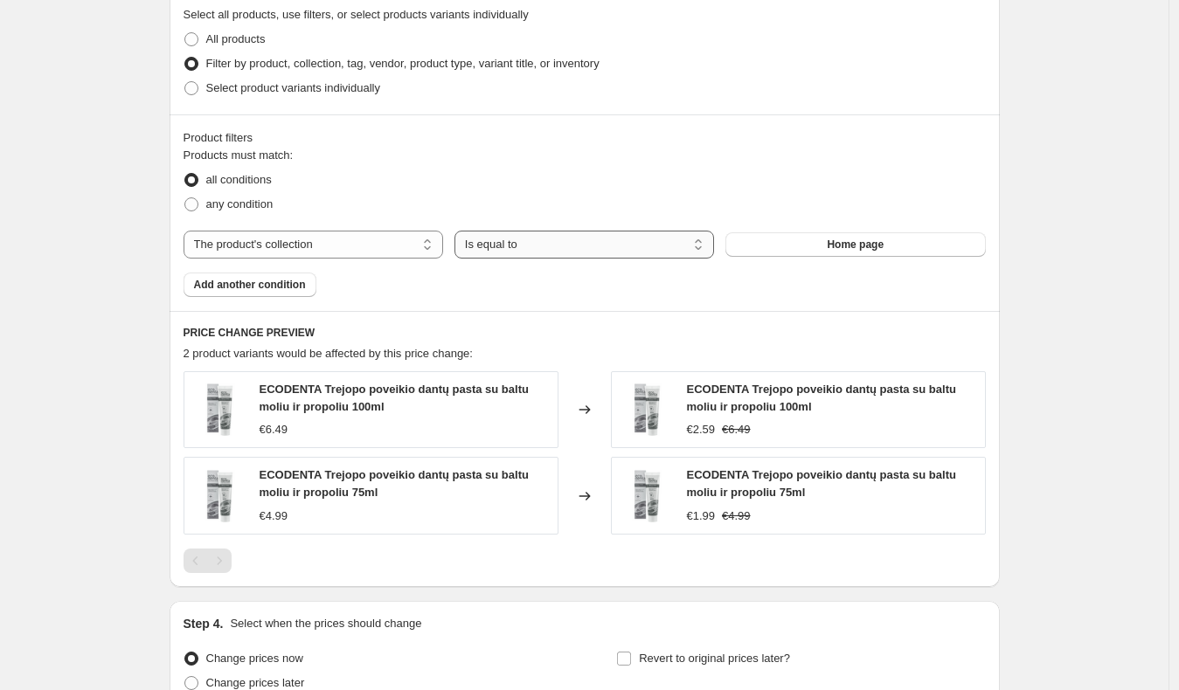
click at [567, 241] on select "Is equal to Is not equal to" at bounding box center [584, 245] width 260 height 28
click at [819, 224] on div "Products must match: all conditions any condition The product The product's col…" at bounding box center [584, 222] width 802 height 150
click at [819, 231] on div "The product The product's collection The product's tag The product's vendor The…" at bounding box center [584, 245] width 802 height 28
click at [308, 250] on select "The product The product's collection The product's tag The product's vendor The…" at bounding box center [313, 245] width 260 height 28
click at [556, 326] on h6 "PRICE CHANGE PREVIEW" at bounding box center [584, 333] width 802 height 14
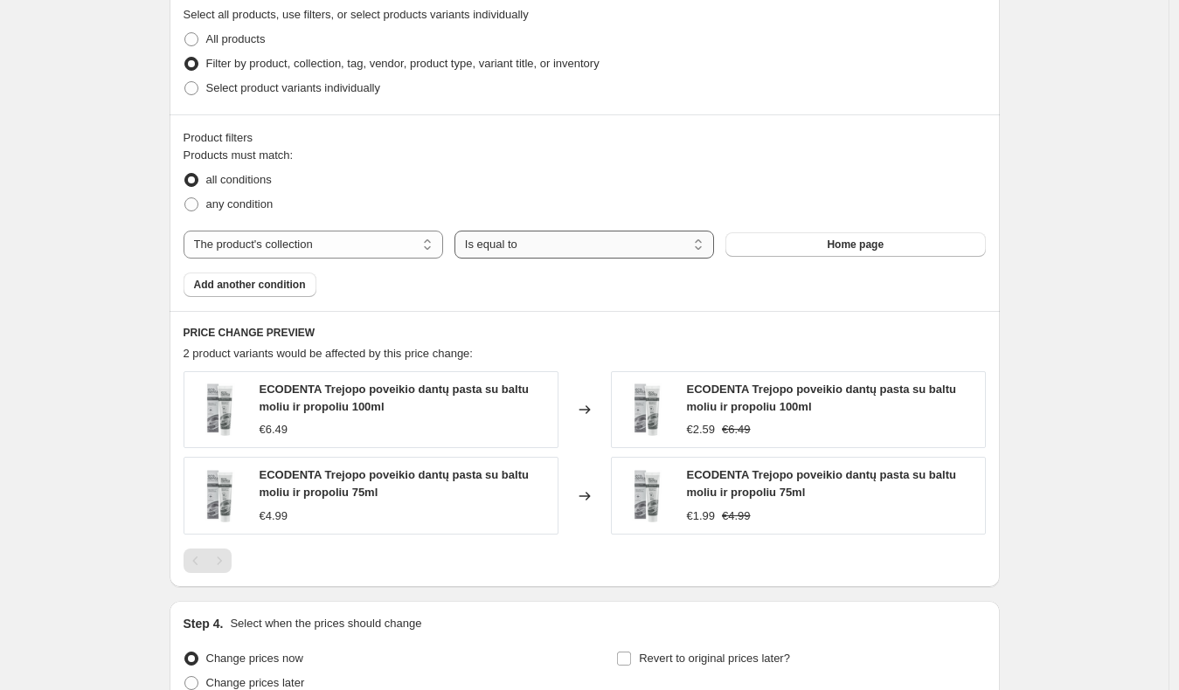
click at [531, 251] on select "Is equal to Is not equal to" at bounding box center [584, 245] width 260 height 28
click at [571, 250] on select "Is equal to Is not equal to" at bounding box center [584, 245] width 260 height 28
click at [862, 267] on div "Products must match: all conditions any condition The product The product's col…" at bounding box center [584, 222] width 802 height 150
click at [855, 254] on div "The product The product's collection The product's tag The product's vendor The…" at bounding box center [584, 245] width 802 height 28
click at [849, 248] on span "Home page" at bounding box center [855, 245] width 57 height 14
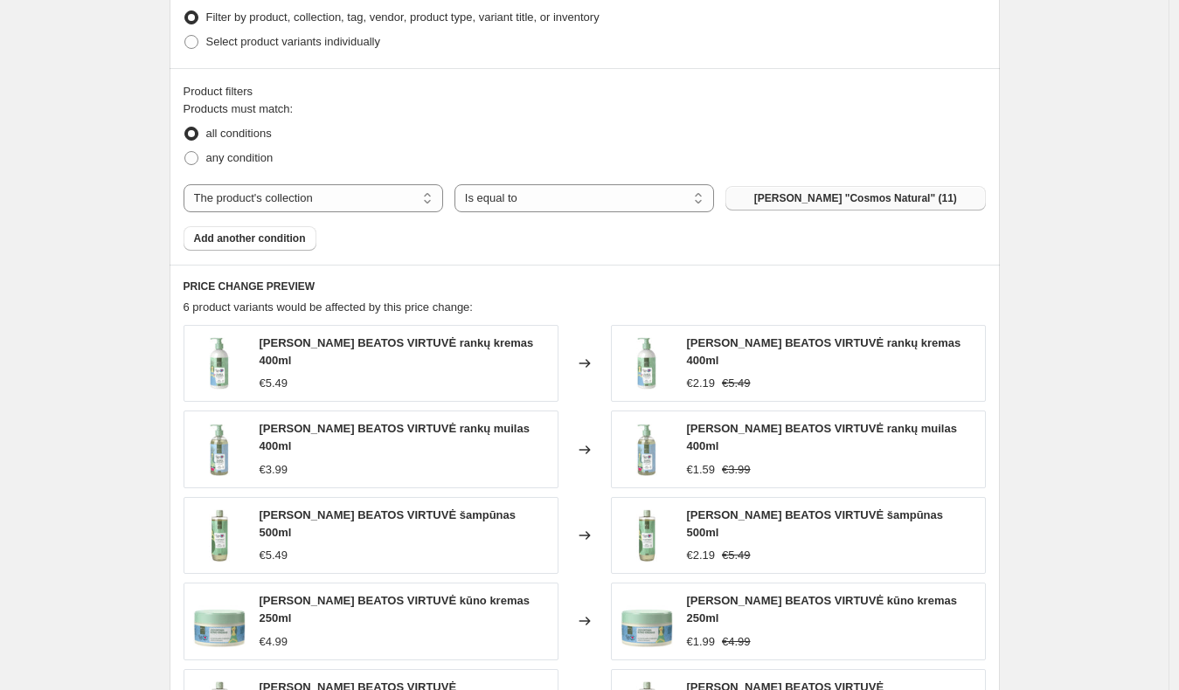
scroll to position [1372, 0]
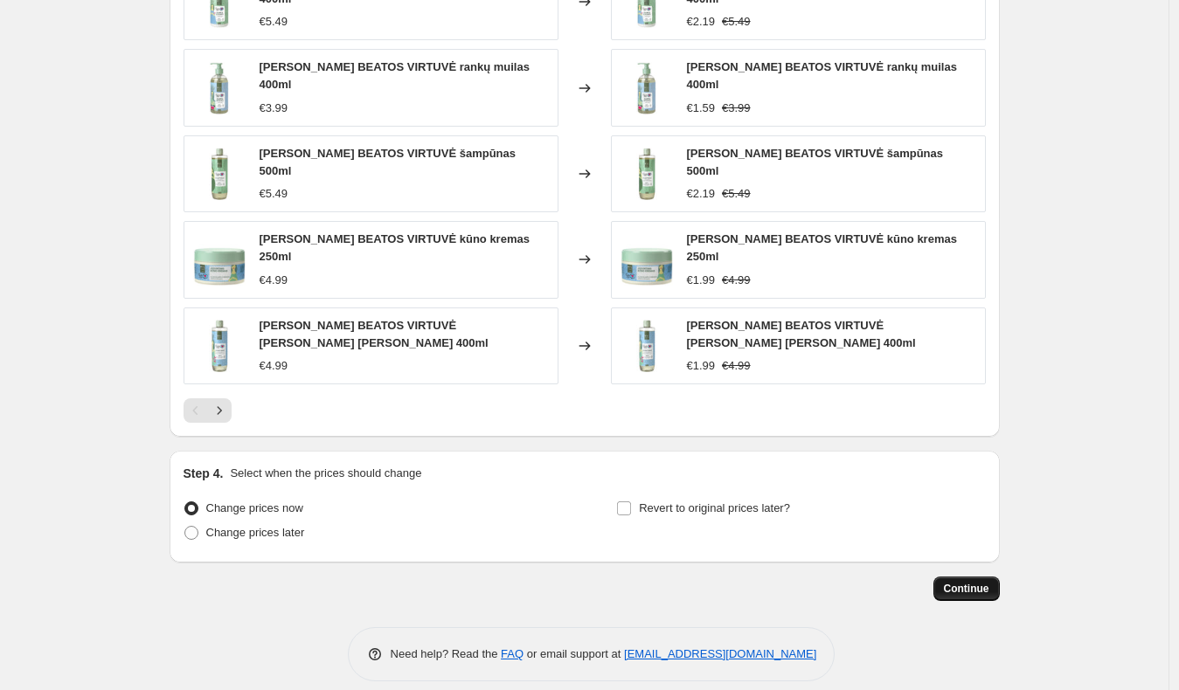
click at [966, 582] on span "Continue" at bounding box center [966, 589] width 45 height 14
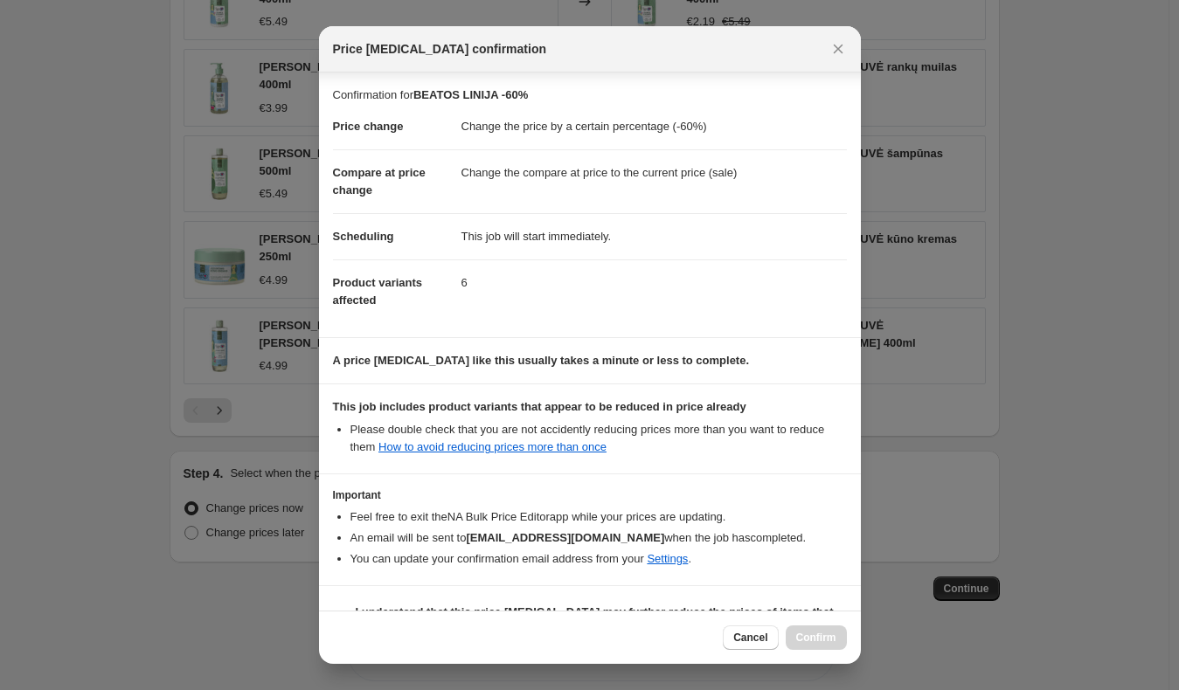
scroll to position [41, 0]
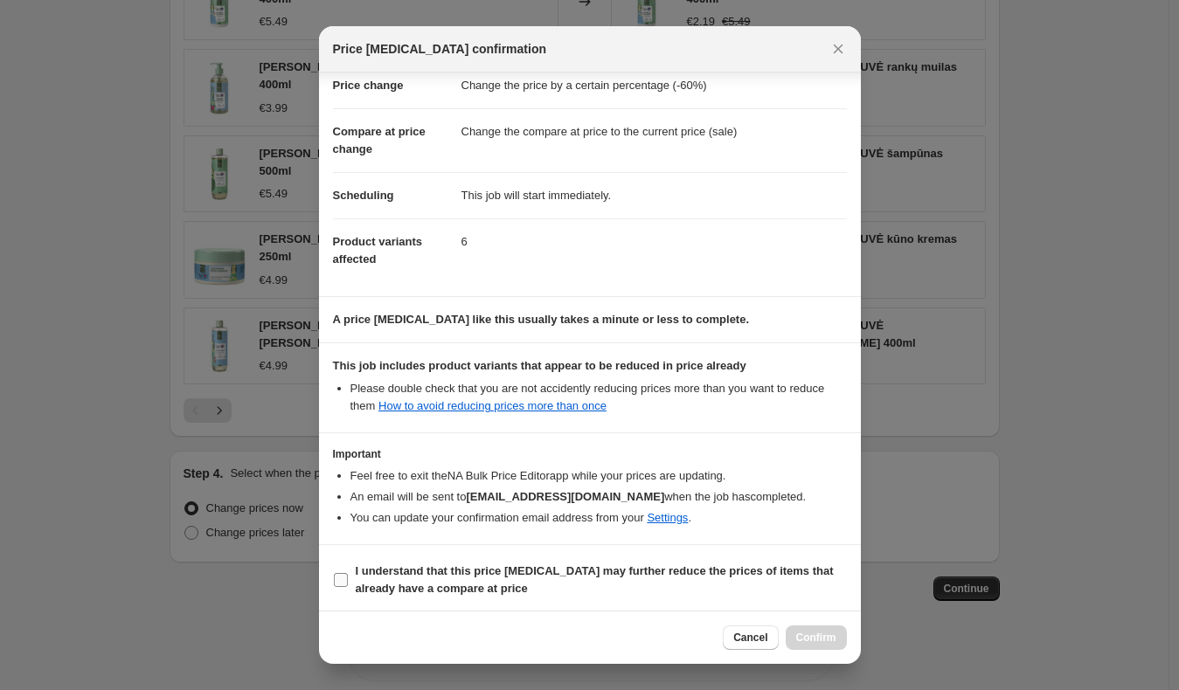
click at [407, 574] on b "I understand that this price [MEDICAL_DATA] may further reduce the prices of it…" at bounding box center [595, 579] width 478 height 31
click at [348, 574] on input "I understand that this price [MEDICAL_DATA] may further reduce the prices of it…" at bounding box center [341, 580] width 14 height 14
click at [382, 582] on b "I understand that this price [MEDICAL_DATA] may further reduce the prices of it…" at bounding box center [595, 579] width 478 height 31
click at [348, 582] on input "I understand that this price [MEDICAL_DATA] may further reduce the prices of it…" at bounding box center [341, 580] width 14 height 14
checkbox input "false"
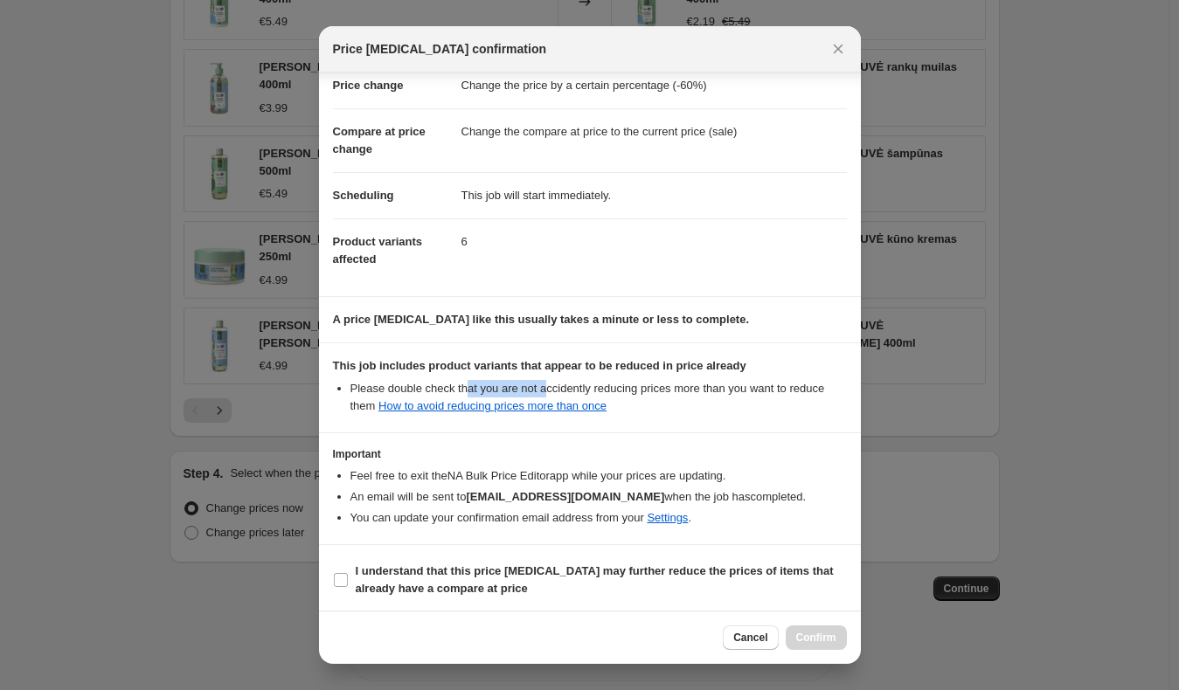
drag, startPoint x: 467, startPoint y: 372, endPoint x: 542, endPoint y: 372, distance: 75.1
click at [542, 372] on div "This job includes product variants that appear to be reduced in price already P…" at bounding box center [590, 386] width 514 height 58
click at [622, 382] on li "Please double check that you are not accidently reducing prices more than you w…" at bounding box center [598, 397] width 496 height 35
click at [834, 53] on icon "Close" at bounding box center [837, 48] width 17 height 17
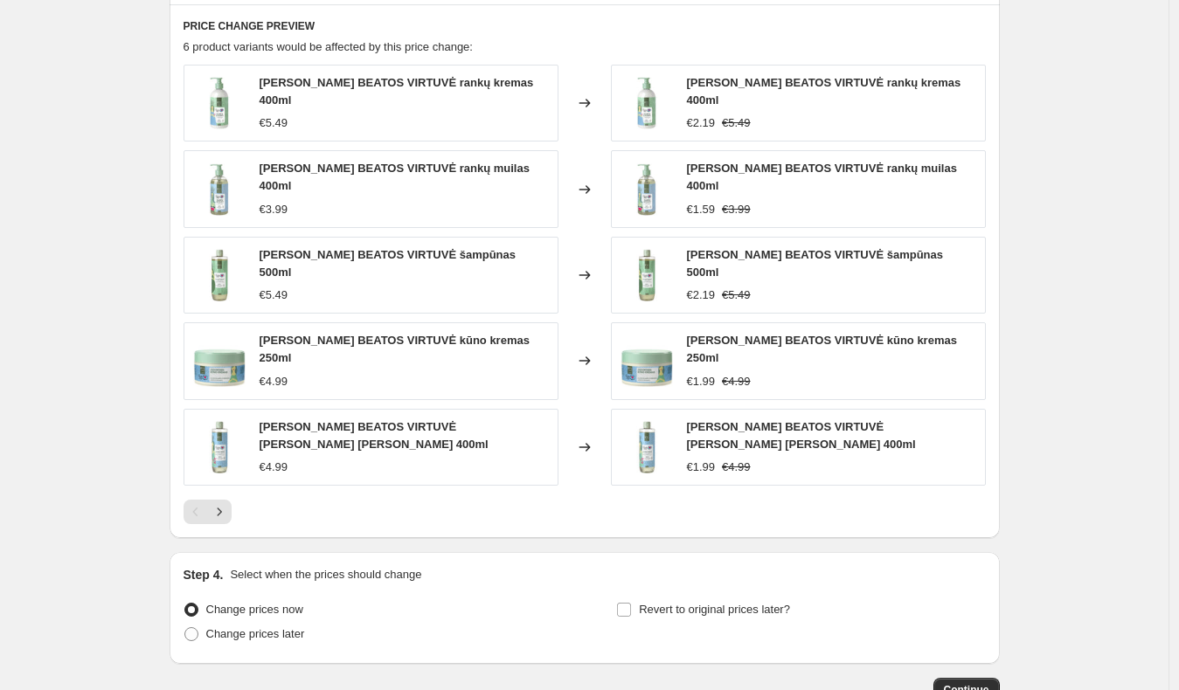
scroll to position [1372, 0]
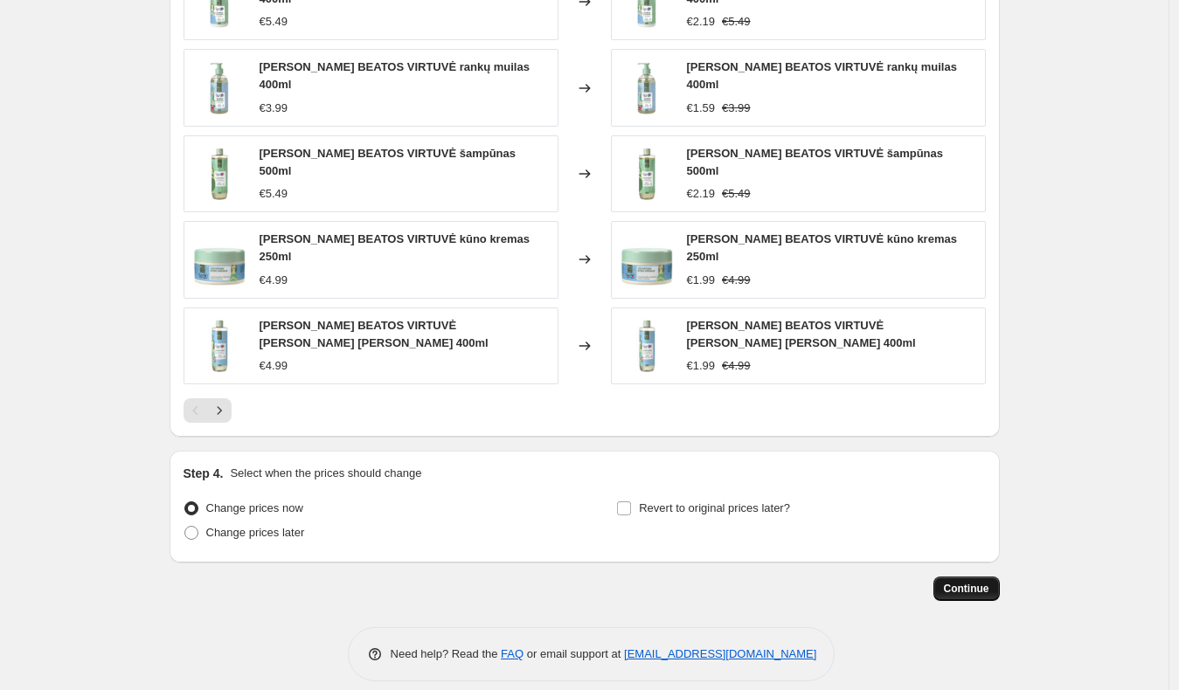
click at [980, 582] on span "Continue" at bounding box center [966, 589] width 45 height 14
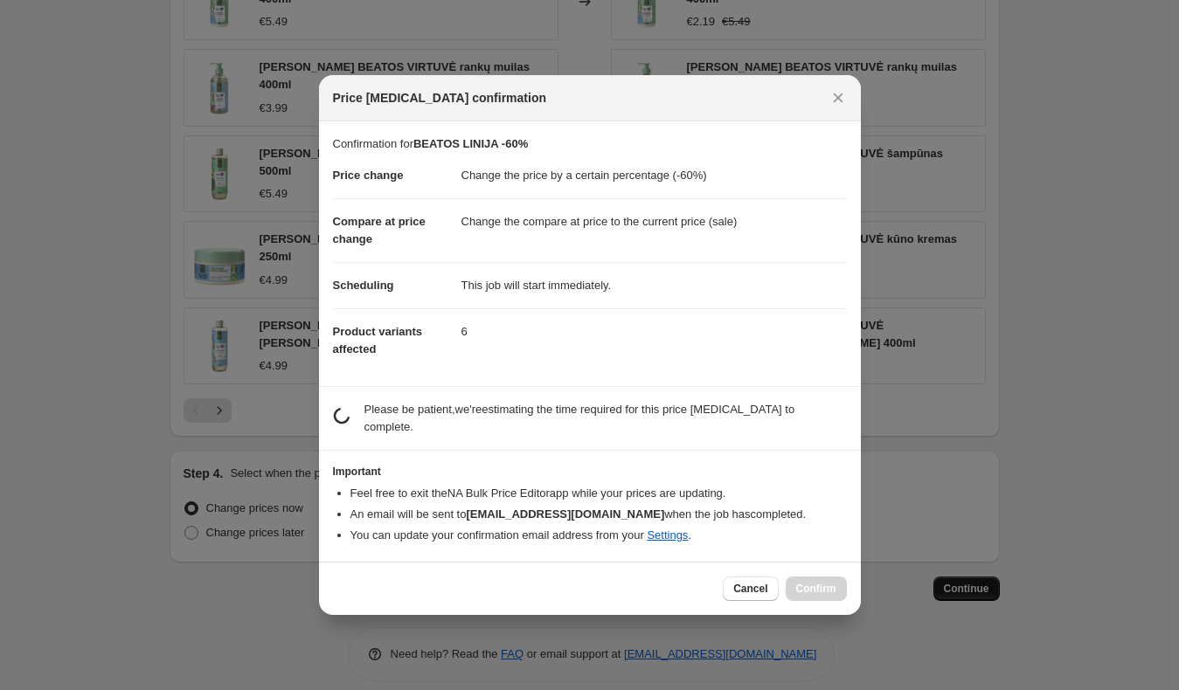
scroll to position [0, 0]
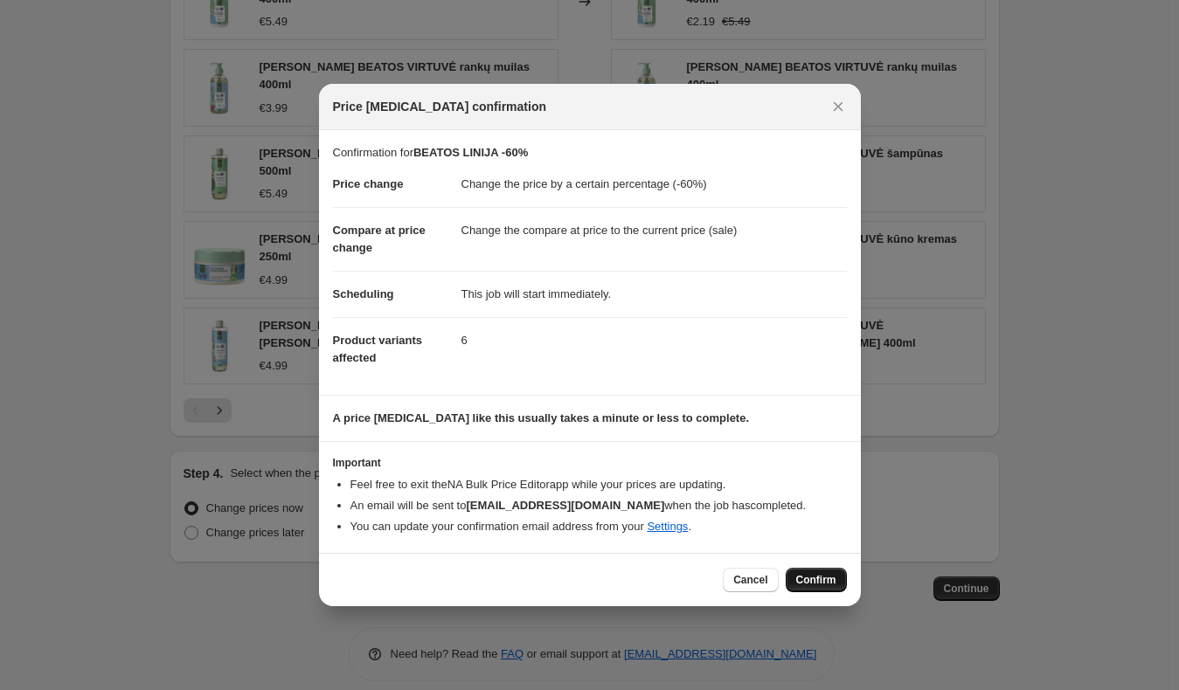
click at [813, 581] on span "Confirm" at bounding box center [816, 580] width 40 height 14
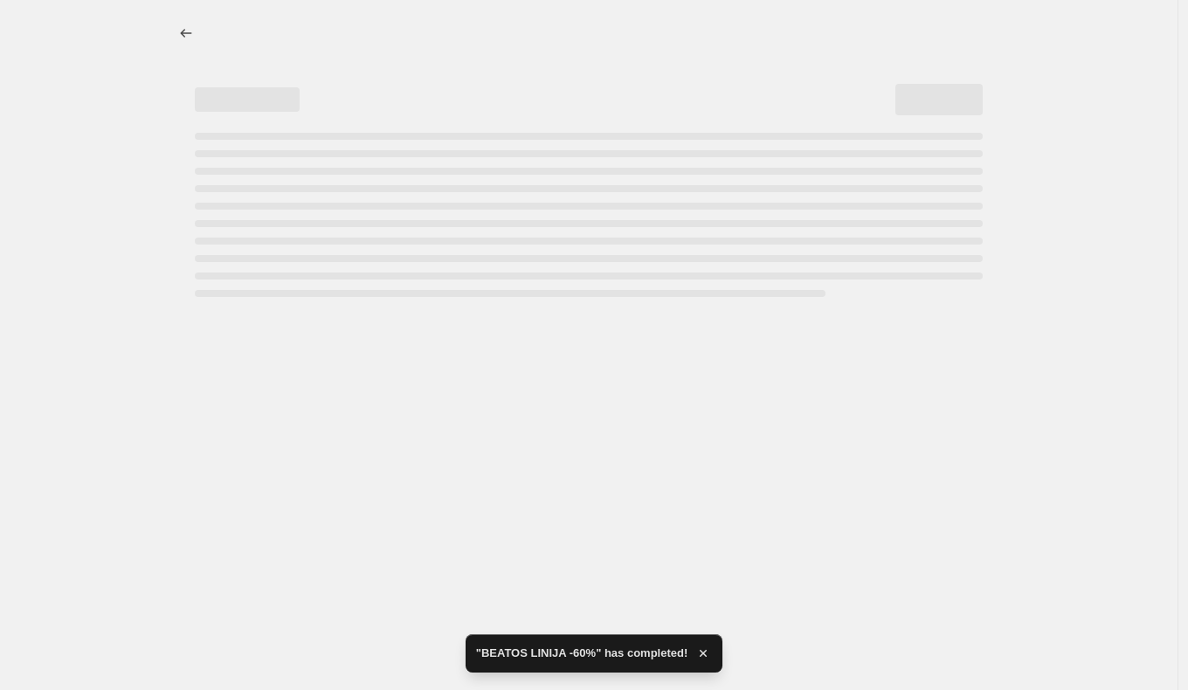
select select "percentage"
select select "collection"
